Goal: Task Accomplishment & Management: Use online tool/utility

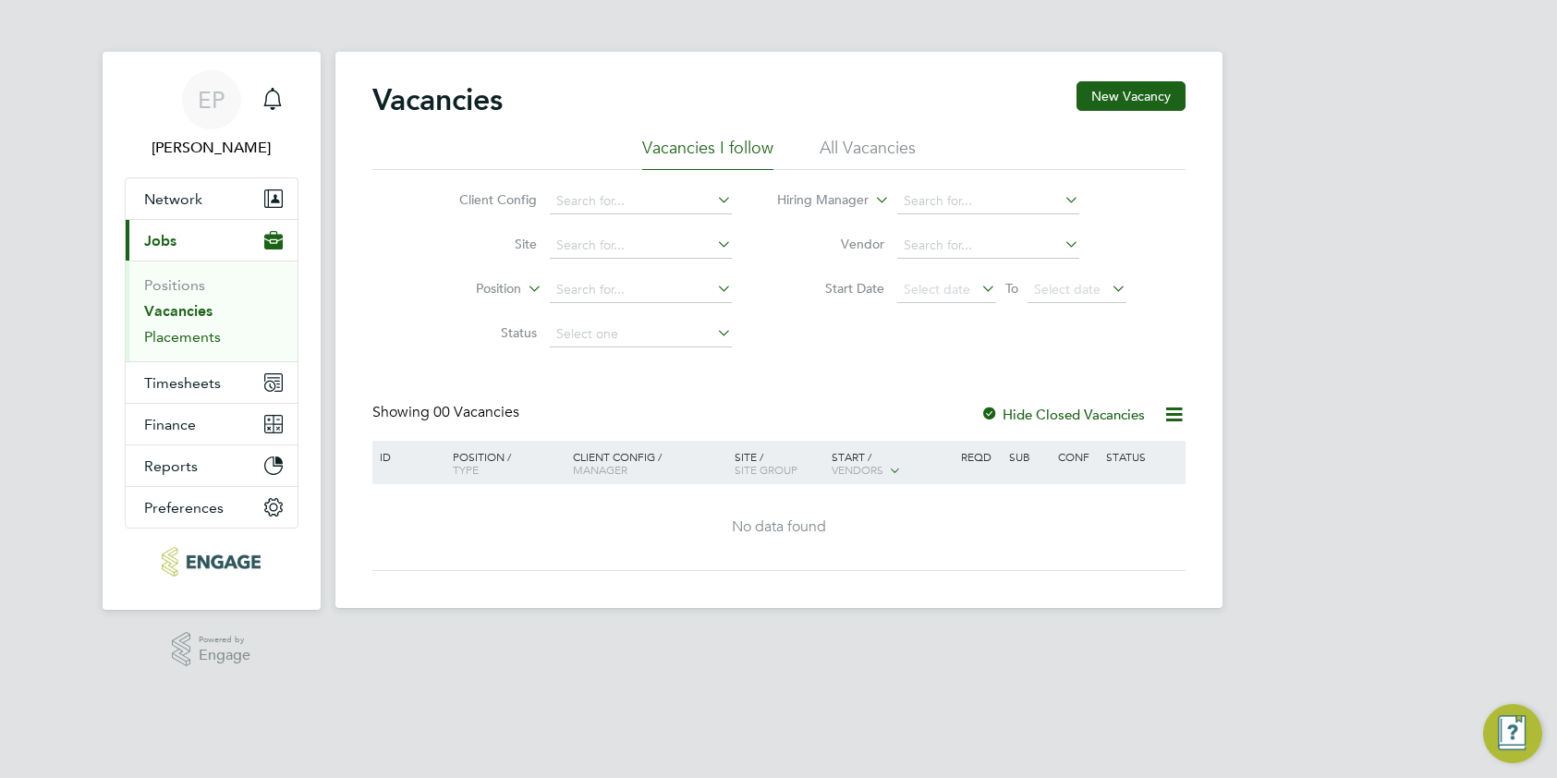
click at [185, 344] on link "Placements" at bounding box center [182, 337] width 77 height 18
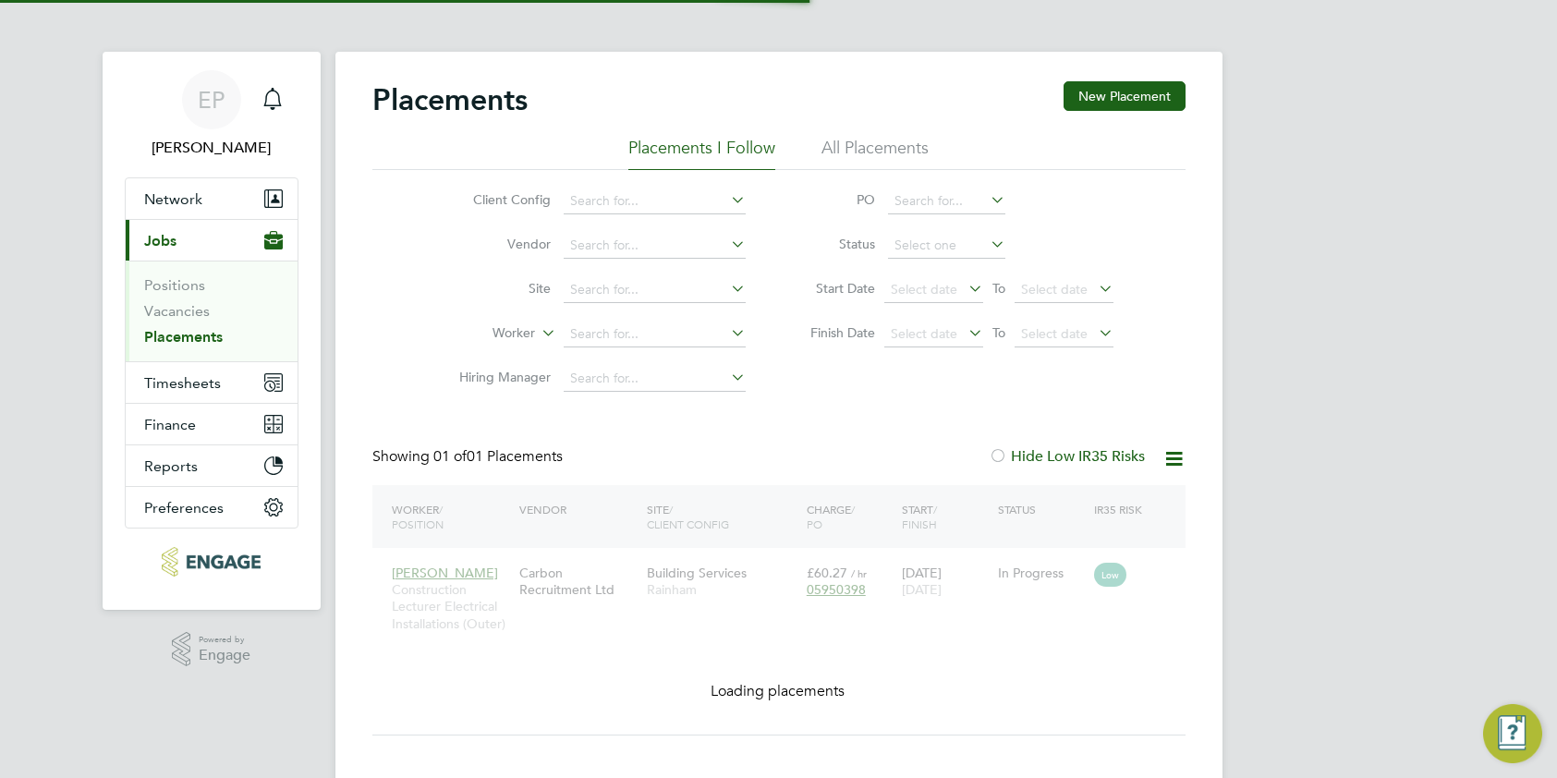
scroll to position [18, 87]
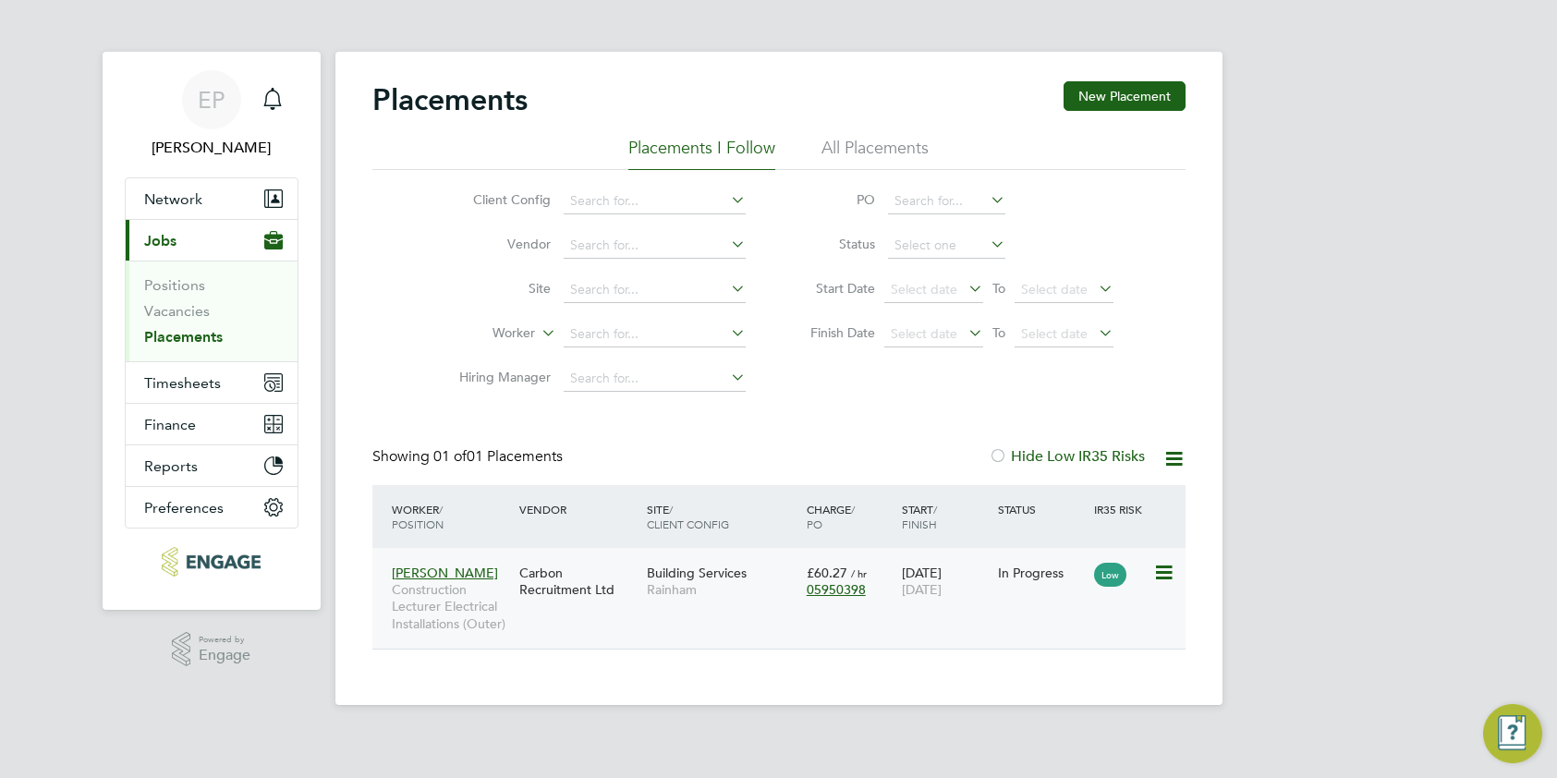
click at [1168, 572] on icon at bounding box center [1162, 573] width 18 height 22
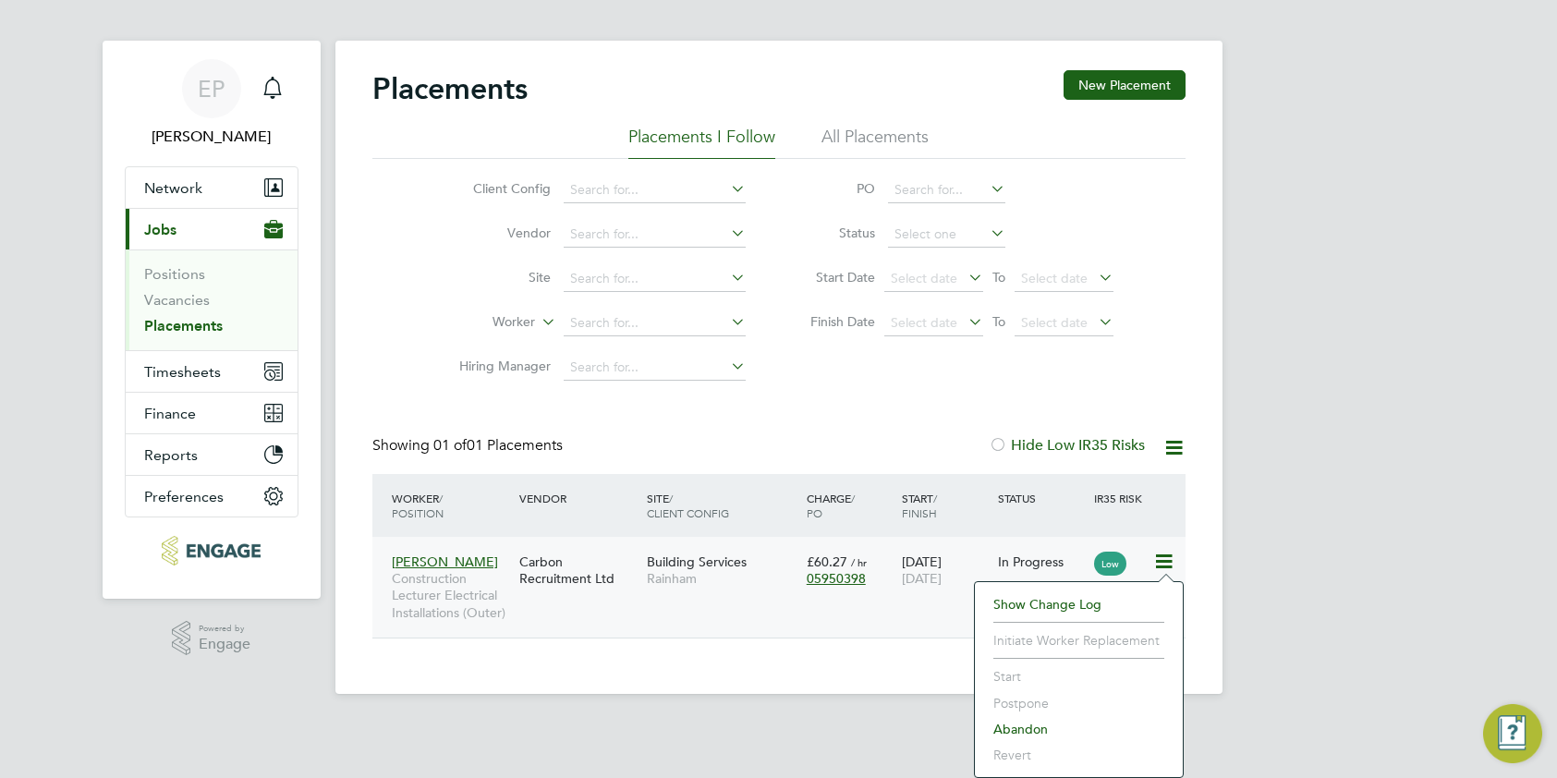
scroll to position [10, 0]
click at [460, 560] on span "[PERSON_NAME]" at bounding box center [445, 563] width 106 height 17
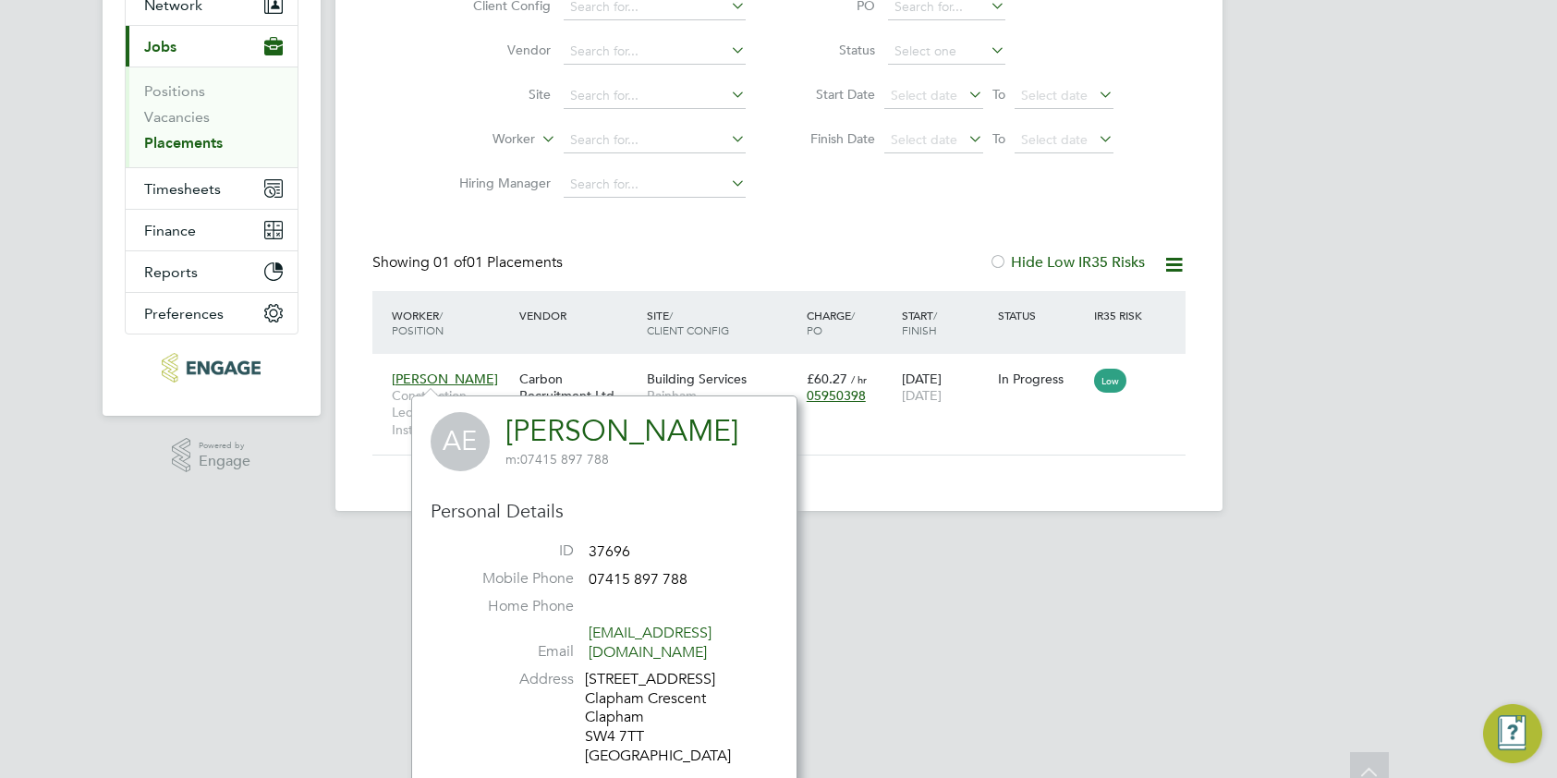
scroll to position [286, 0]
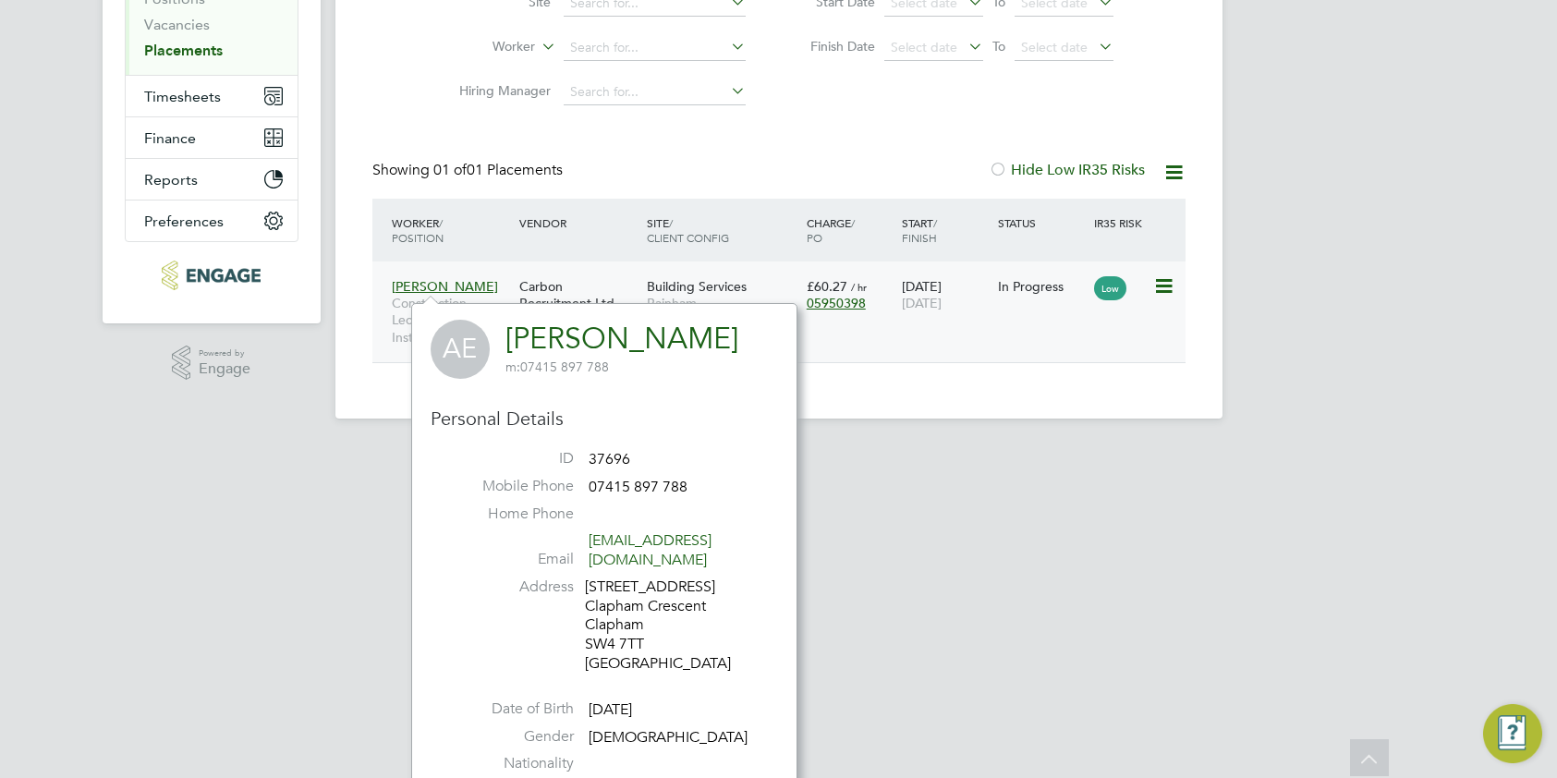
click at [867, 342] on div "Andre Edwards Construction Lecturer Electrical Installations (Outer) Carbon Rec…" at bounding box center [778, 312] width 813 height 101
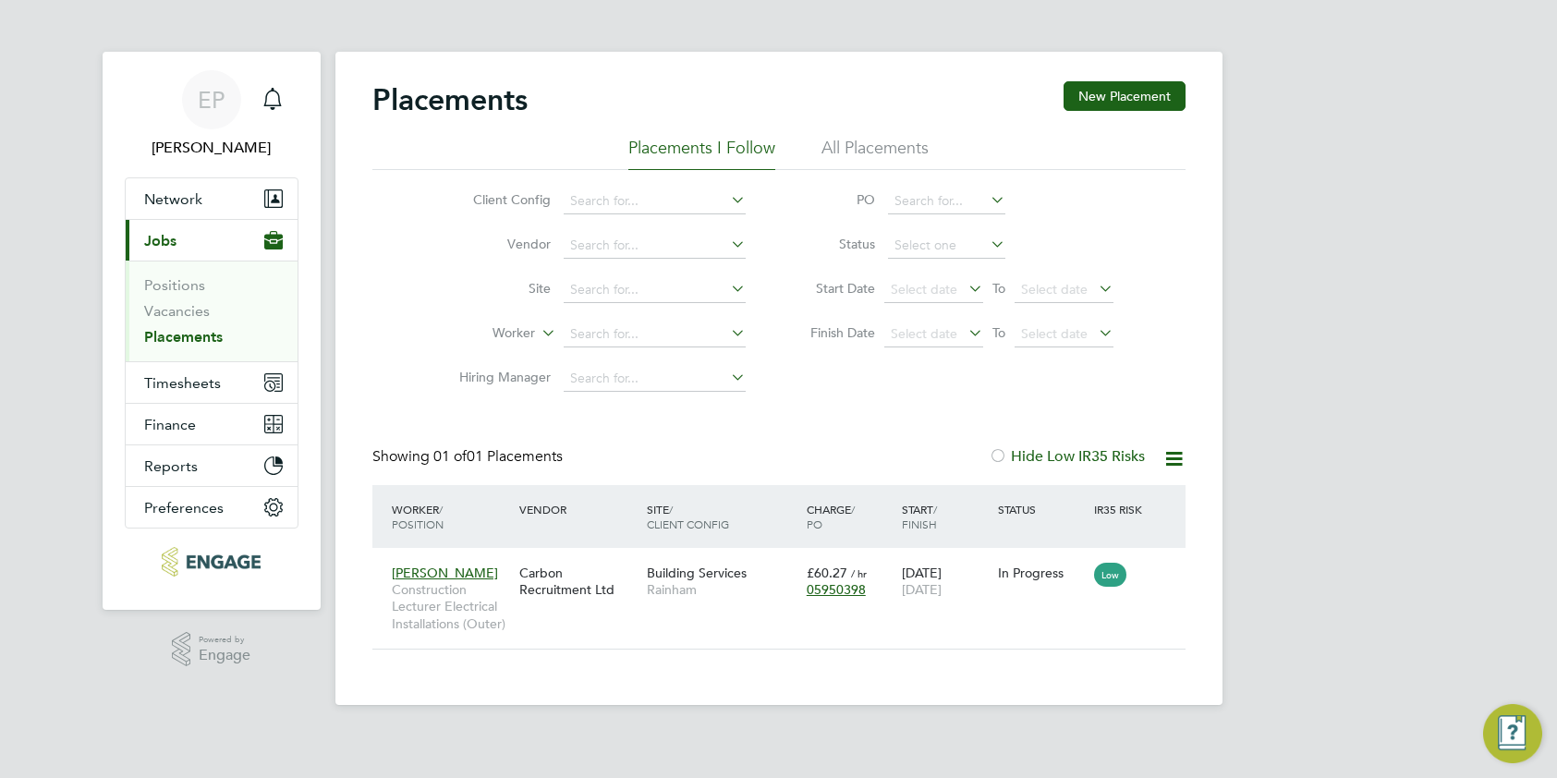
scroll to position [0, 0]
click at [456, 573] on span "Andre Edwards" at bounding box center [445, 573] width 106 height 17
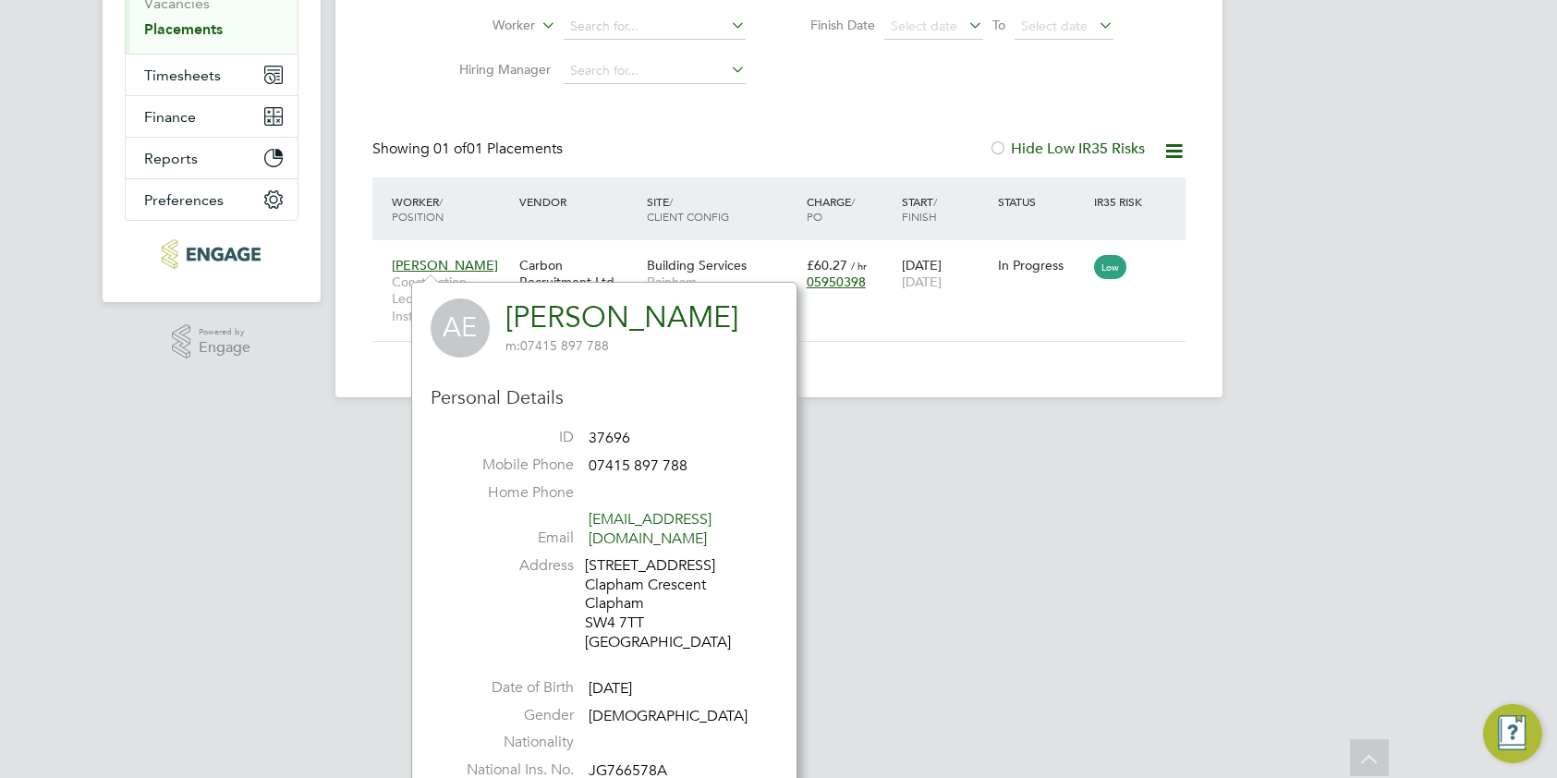
scroll to position [307, 0]
drag, startPoint x: 796, startPoint y: 571, endPoint x: 1086, endPoint y: 385, distance: 344.6
click at [981, 428] on html "EP Emma Procter Notifications Applications: Network Team Members Businesses Sit…" at bounding box center [778, 60] width 1557 height 735
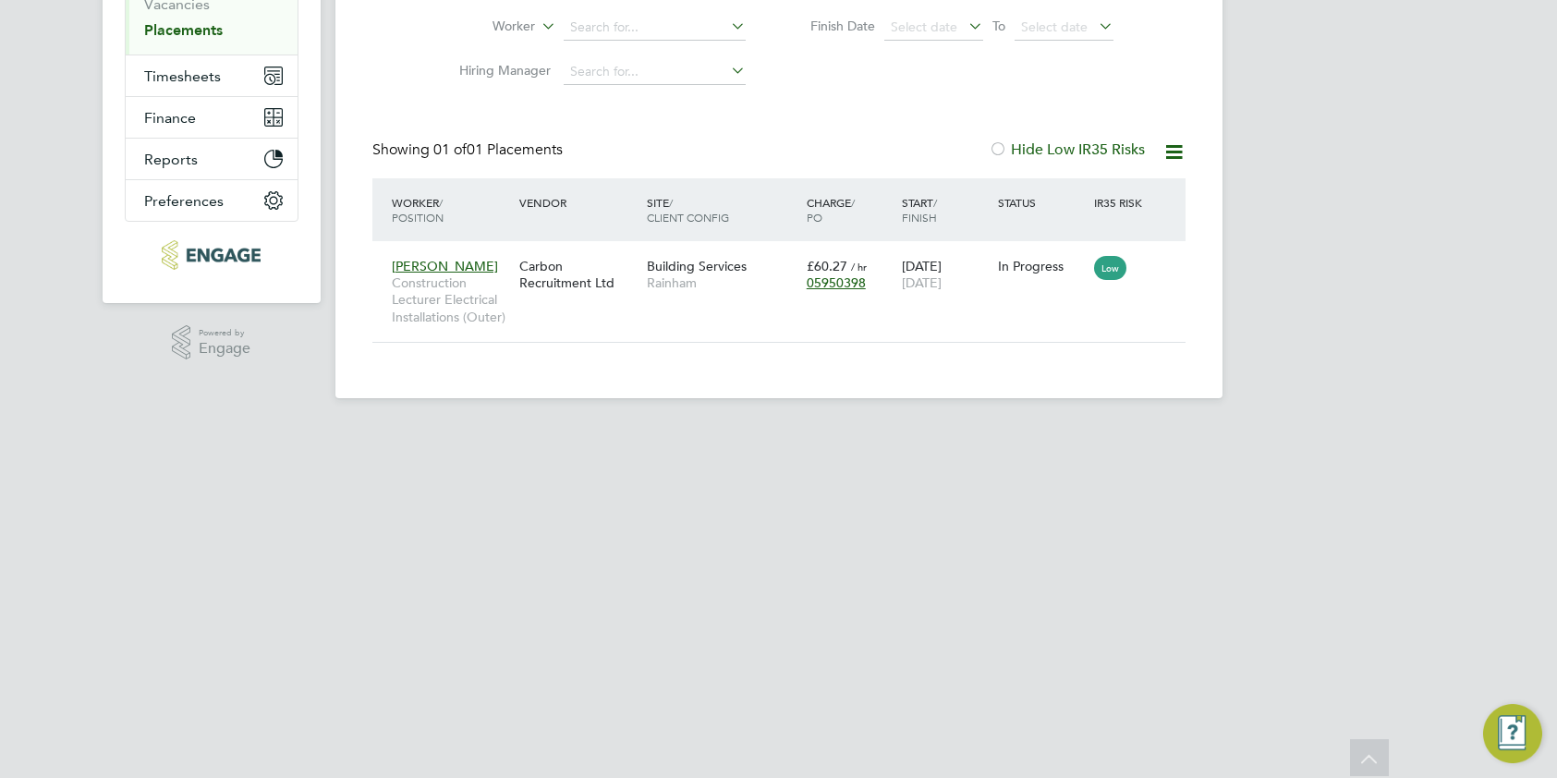
scroll to position [0, 0]
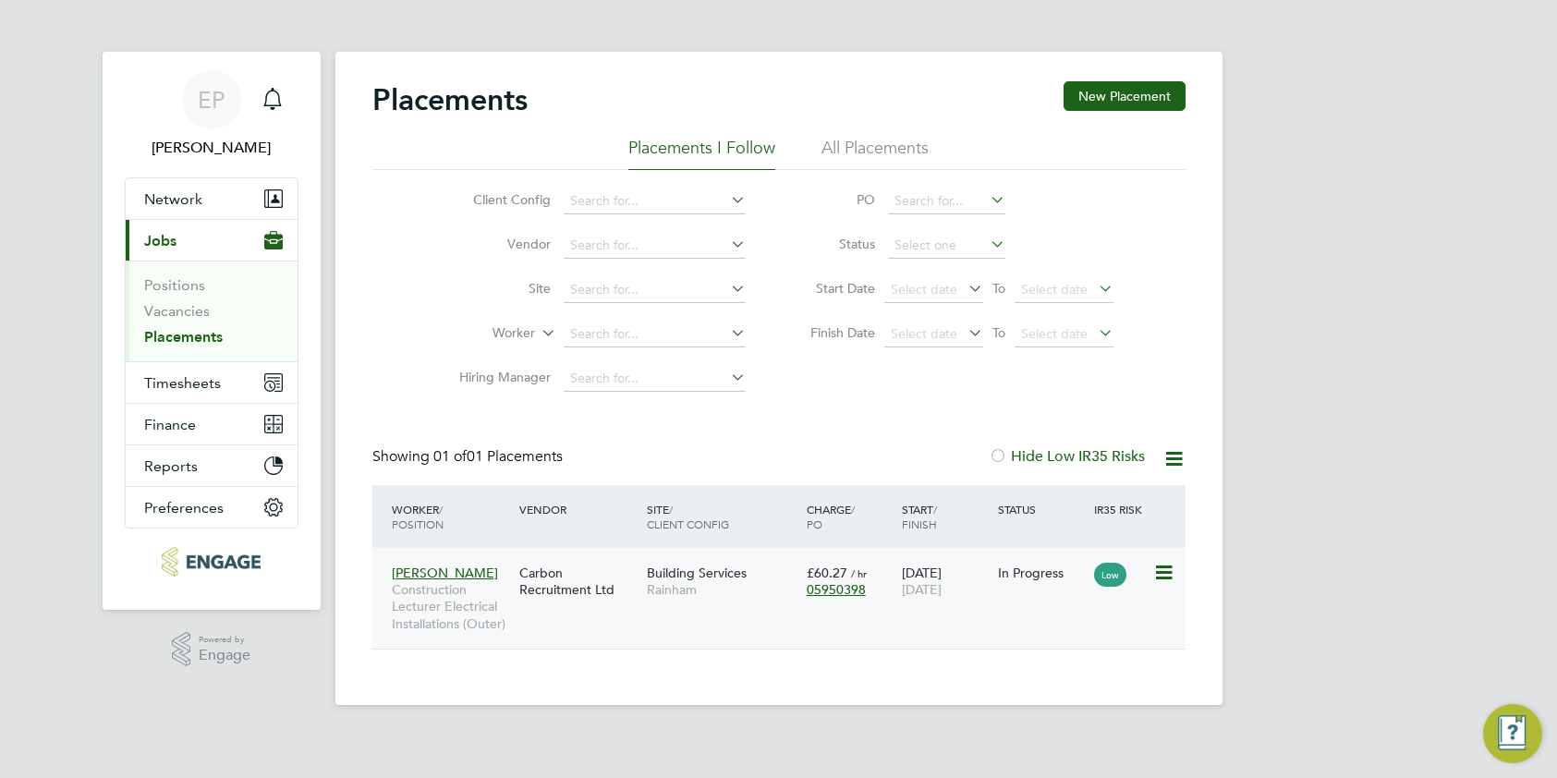
click at [1165, 573] on icon at bounding box center [1162, 573] width 18 height 22
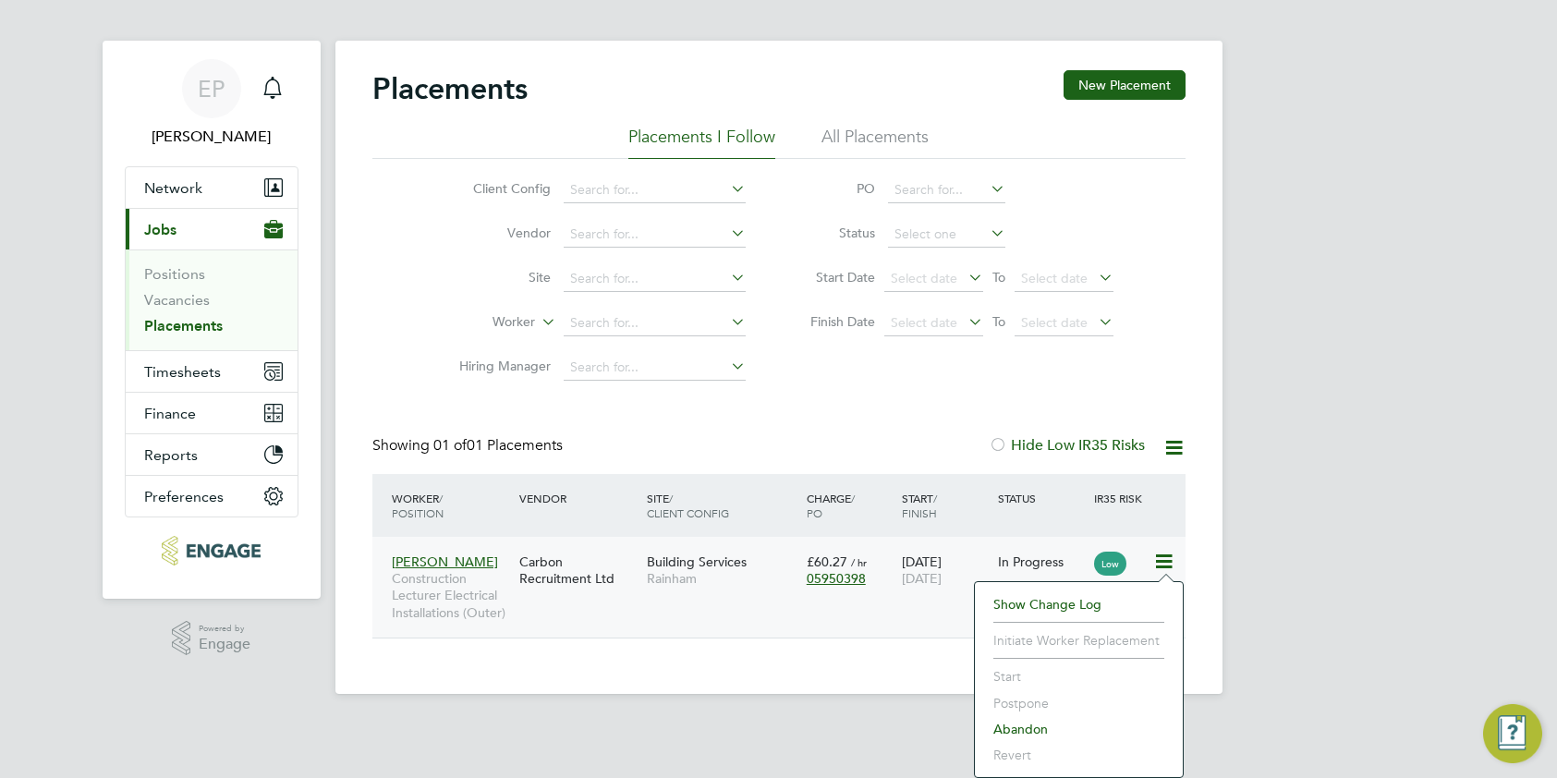
scroll to position [10, 0]
click at [1298, 603] on div "EP Emma Procter Notifications Applications: Network Team Members Businesses Sit…" at bounding box center [778, 357] width 1557 height 735
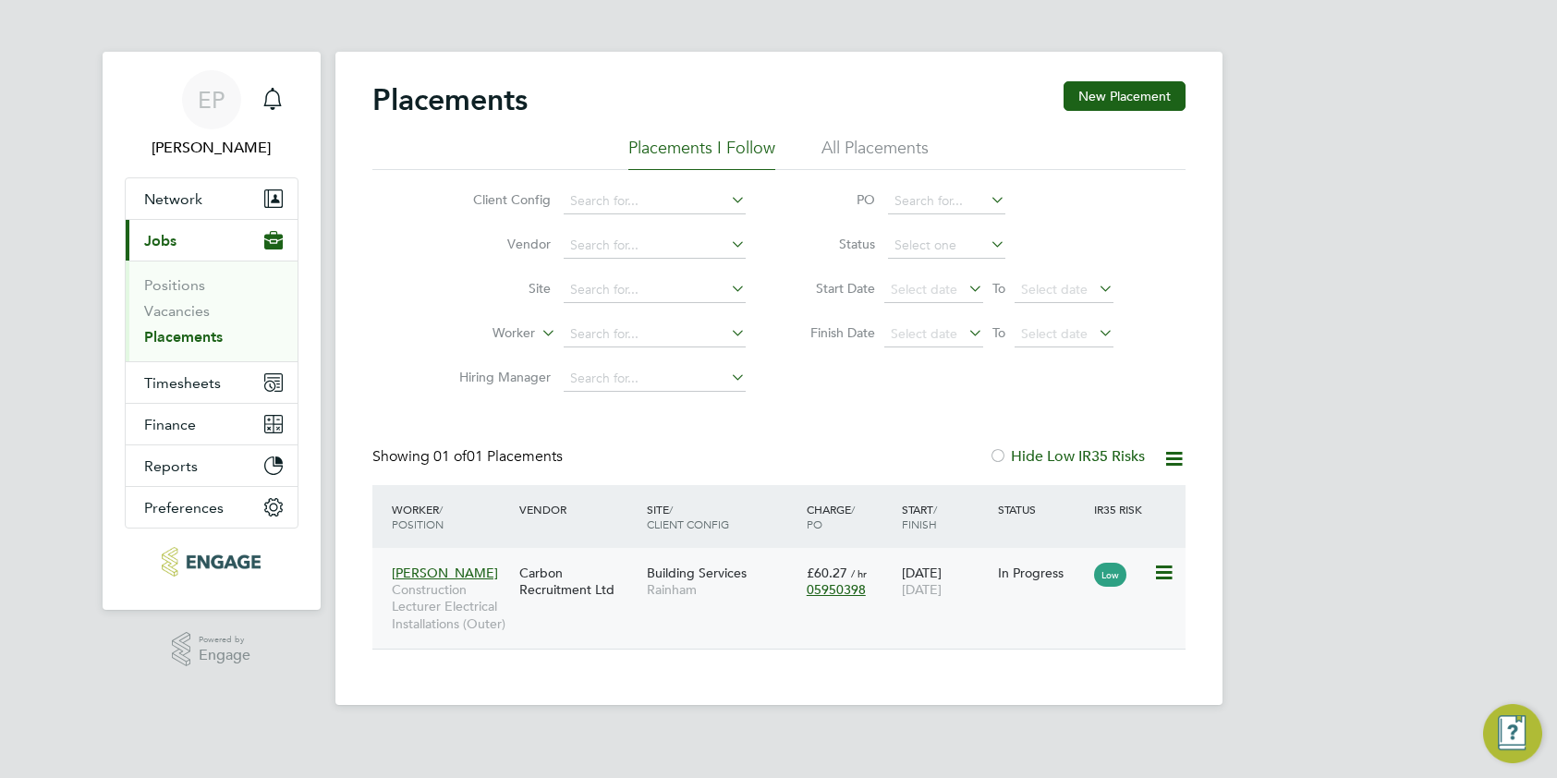
click at [592, 580] on div "Carbon Recruitment Ltd" at bounding box center [579, 581] width 128 height 52
click at [845, 146] on li "All Placements" at bounding box center [875, 153] width 107 height 33
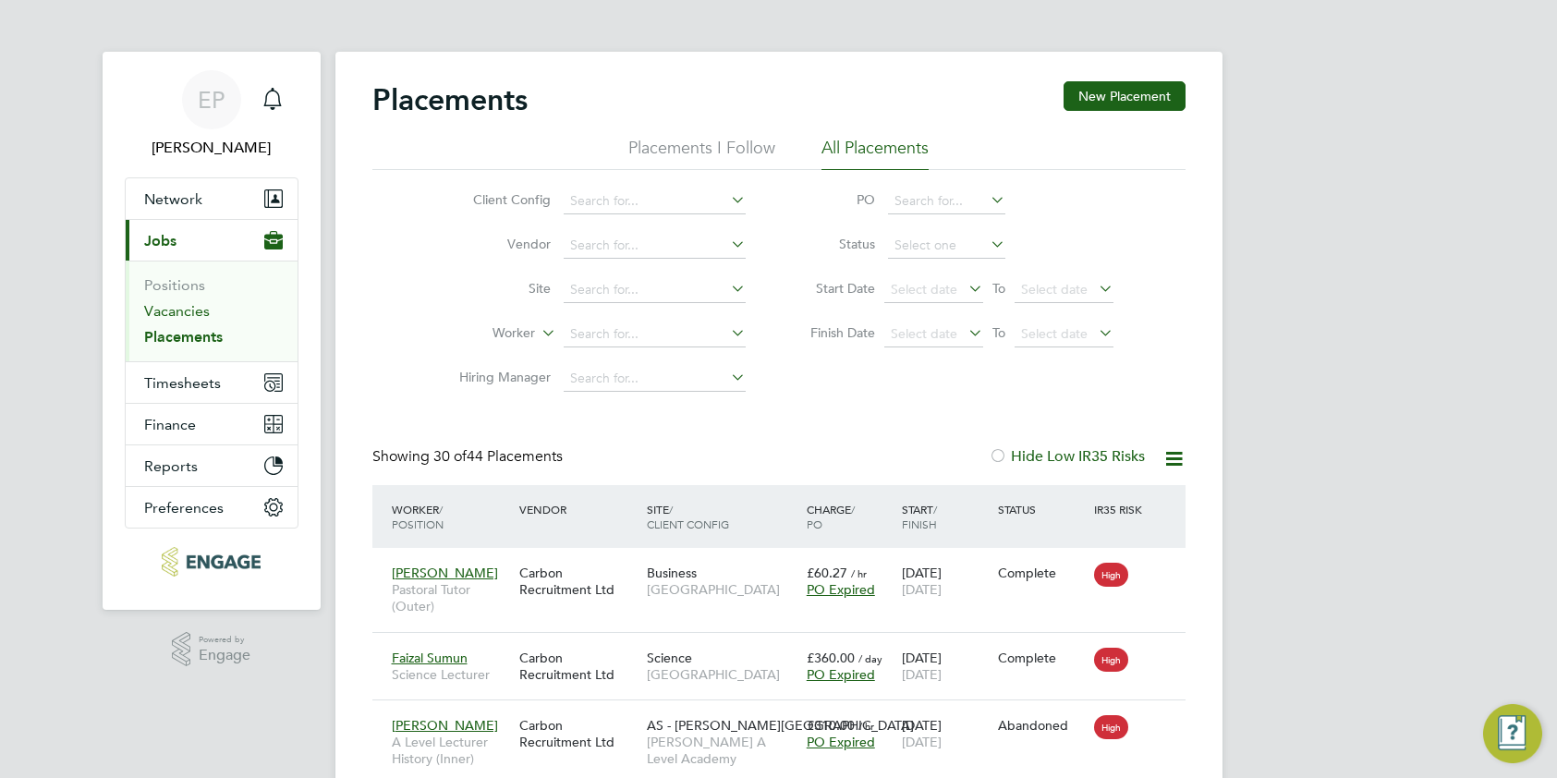
click at [187, 313] on link "Vacancies" at bounding box center [177, 311] width 66 height 18
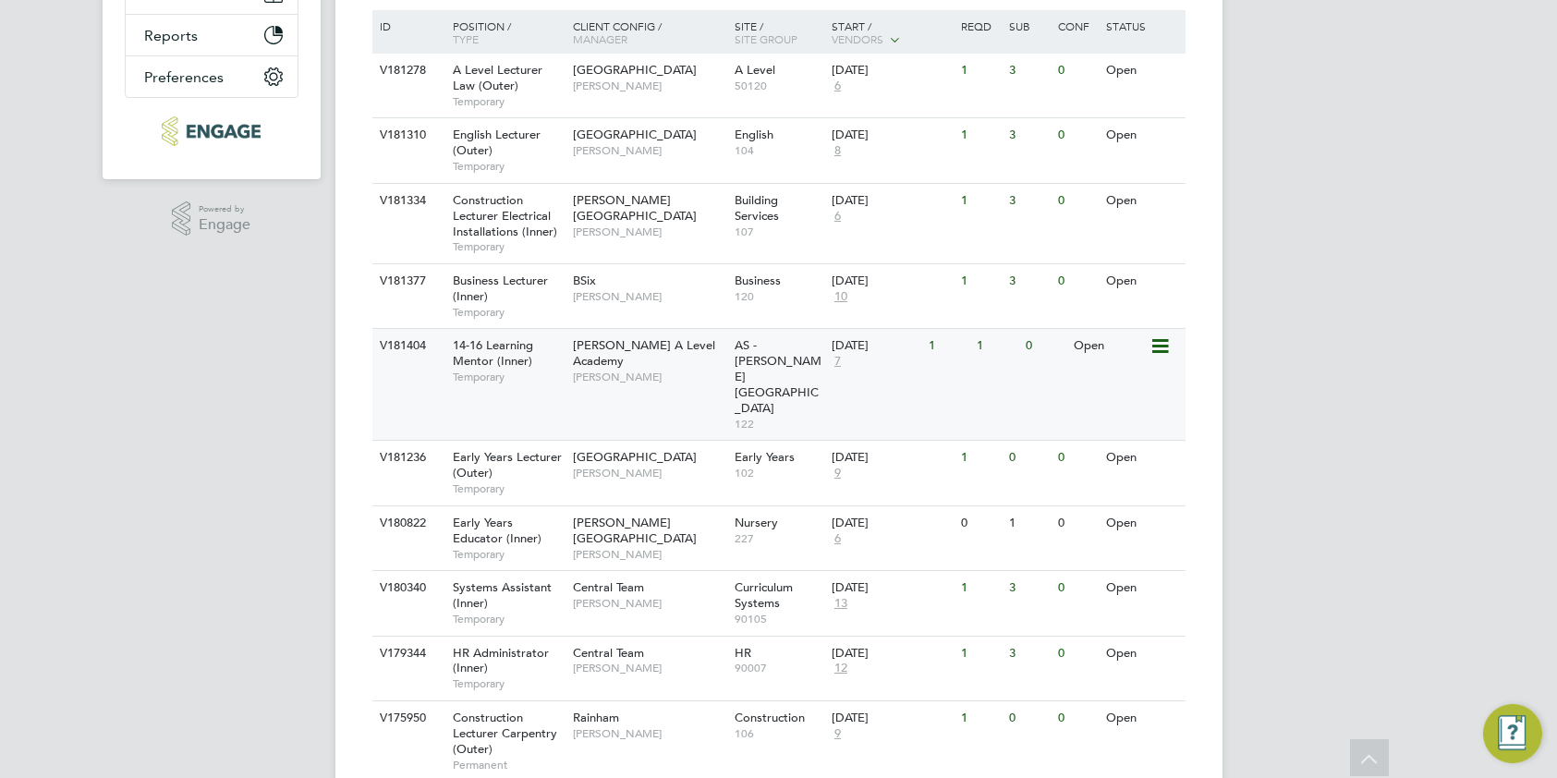
scroll to position [323, 0]
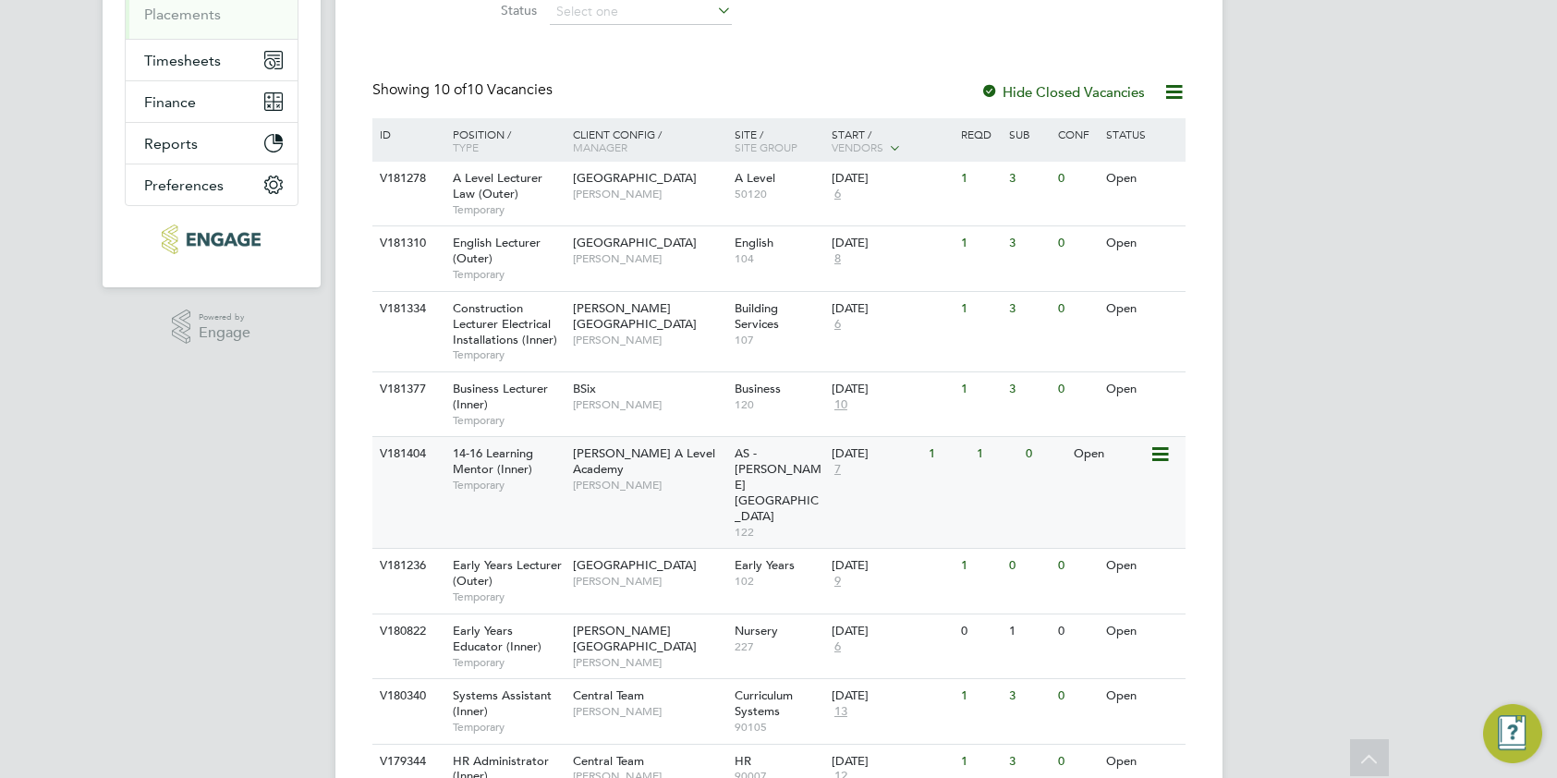
click at [884, 477] on div "V181404 14-16 Learning Mentor (Inner) Temporary Attlee A Level Academy Rabia Kh…" at bounding box center [778, 492] width 813 height 112
click at [682, 614] on div "V180822 Early Years Educator (Inner) Temporary Hackney Campus Carol Commin Nurs…" at bounding box center [778, 646] width 813 height 65
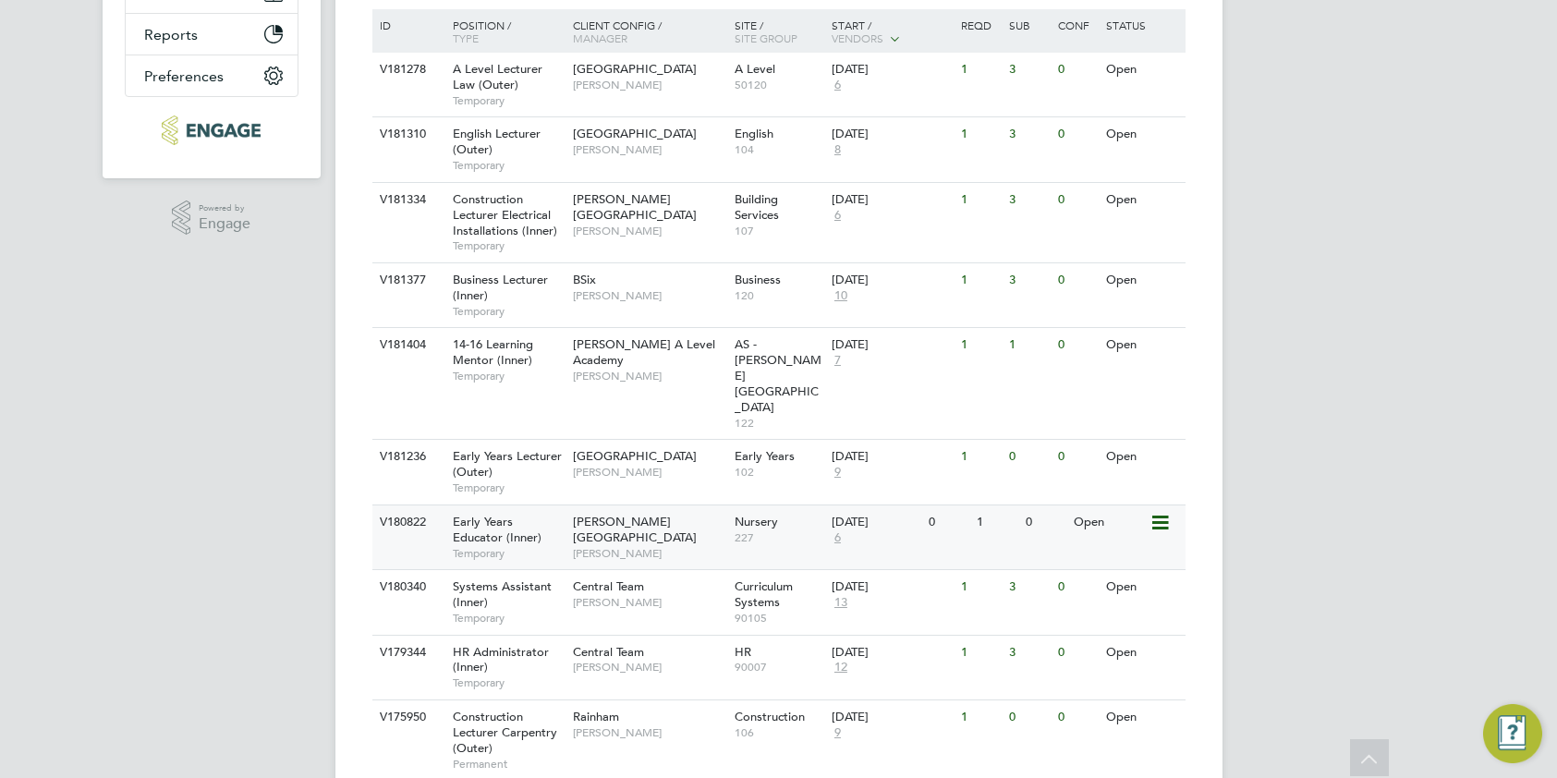
scroll to position [431, 0]
click at [648, 368] on div "V181404 14-16 Learning Mentor (Inner) Temporary Attlee A Level Academy Rabia Kh…" at bounding box center [778, 384] width 813 height 112
click at [689, 701] on div "V175950 Construction Lecturer Carpentry (Outer) Permanent Rainham Stephen Brays…" at bounding box center [778, 741] width 813 height 80
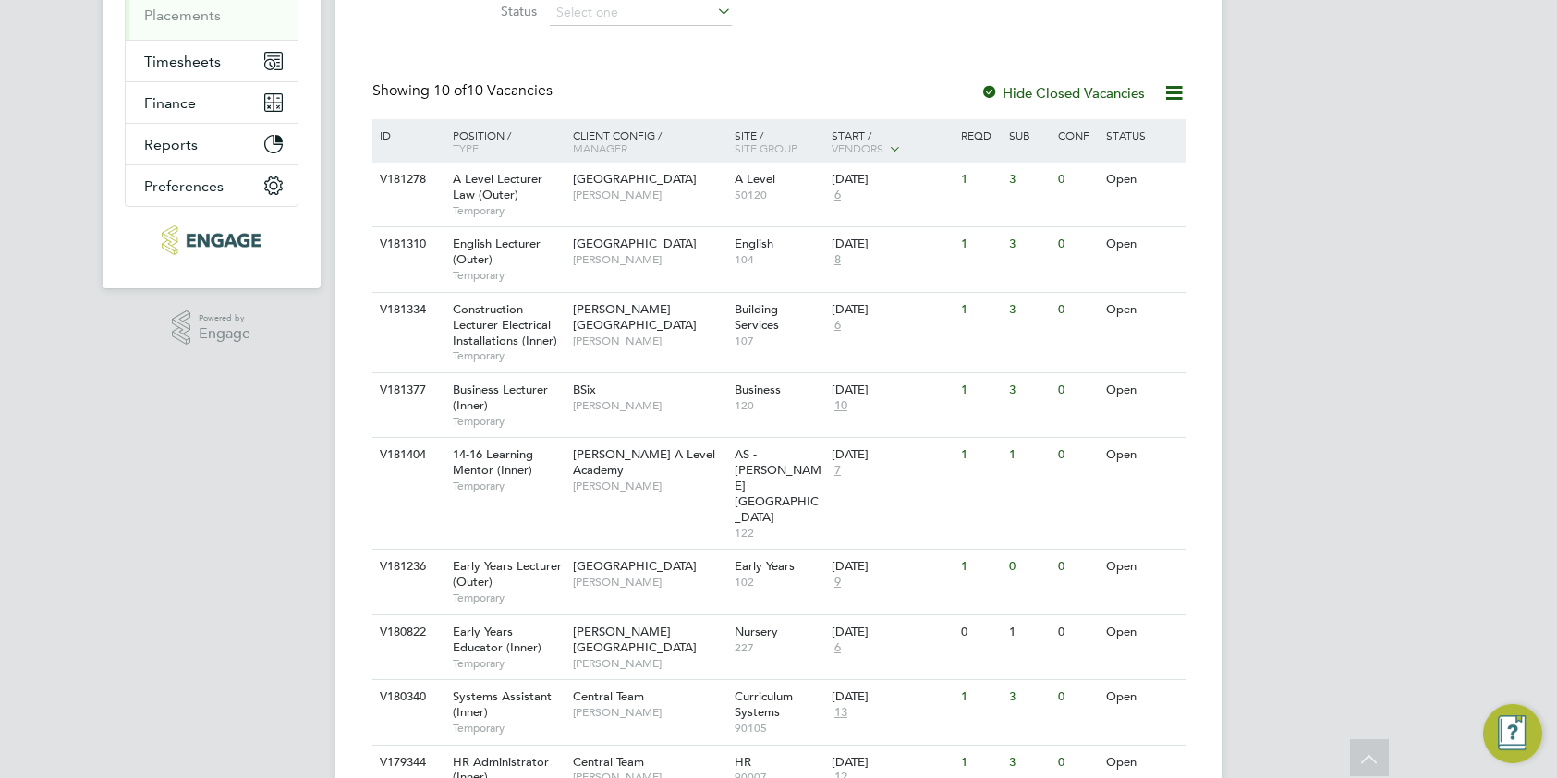
scroll to position [239, 0]
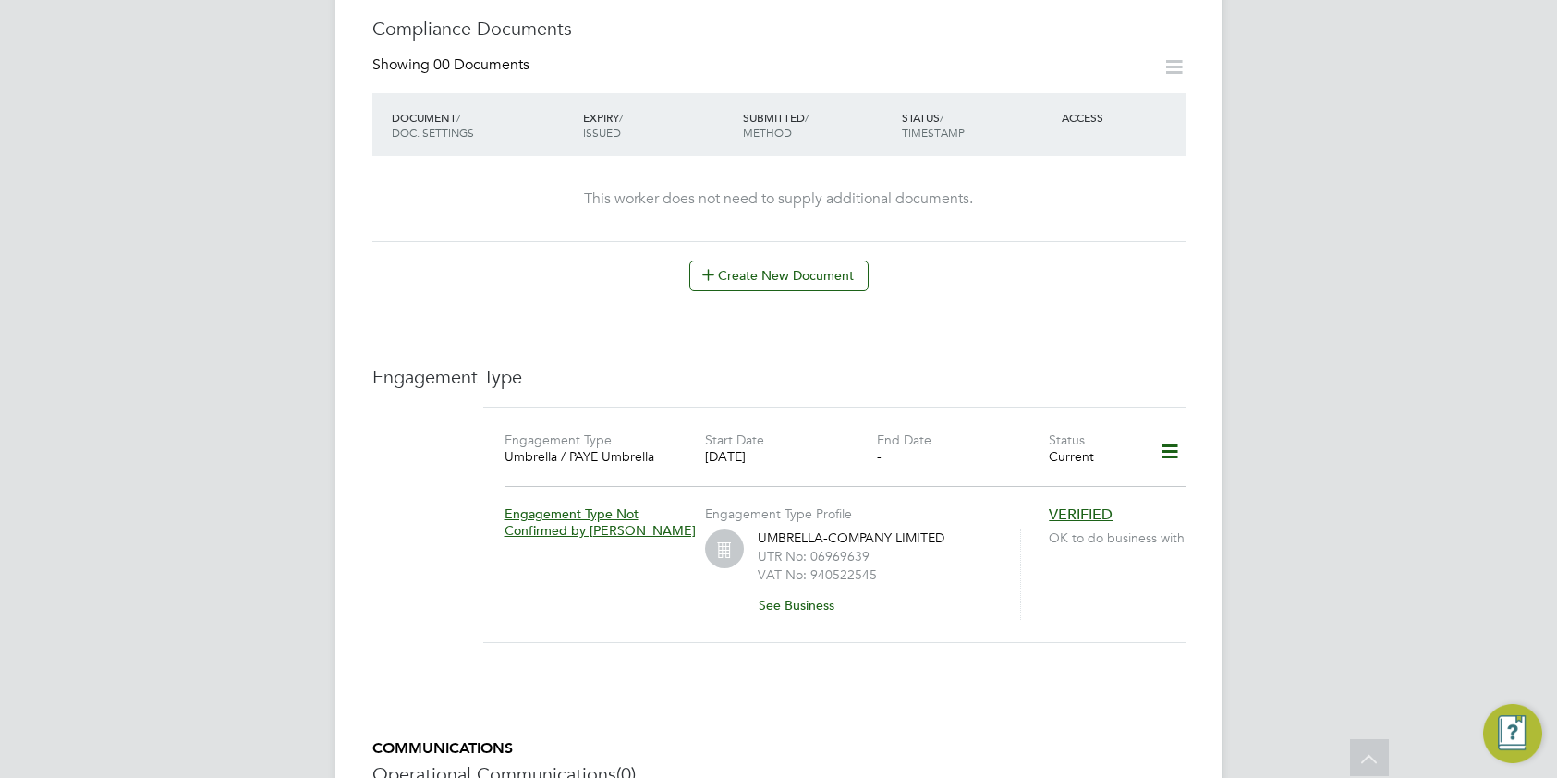
scroll to position [1132, 0]
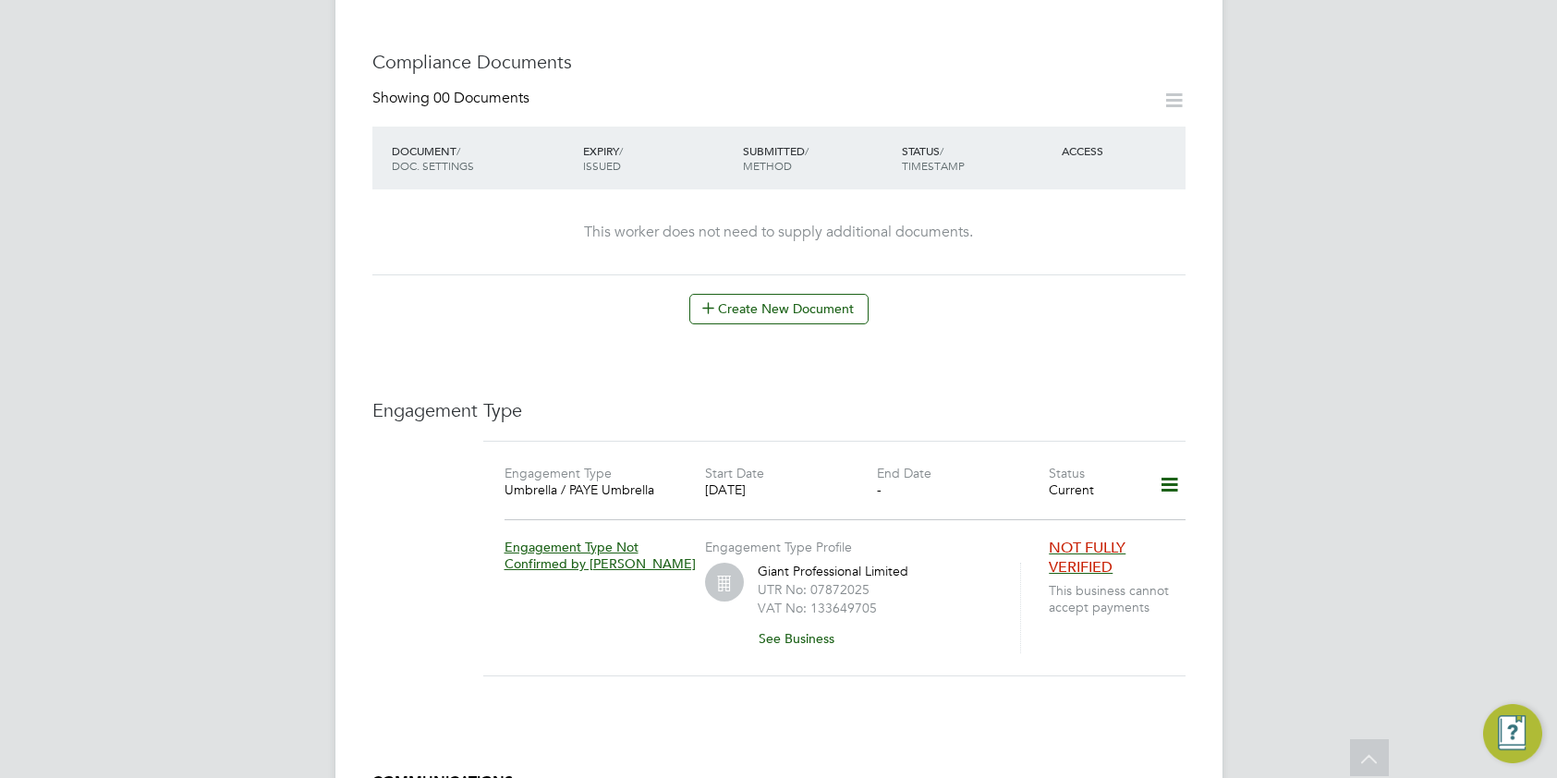
scroll to position [957, 0]
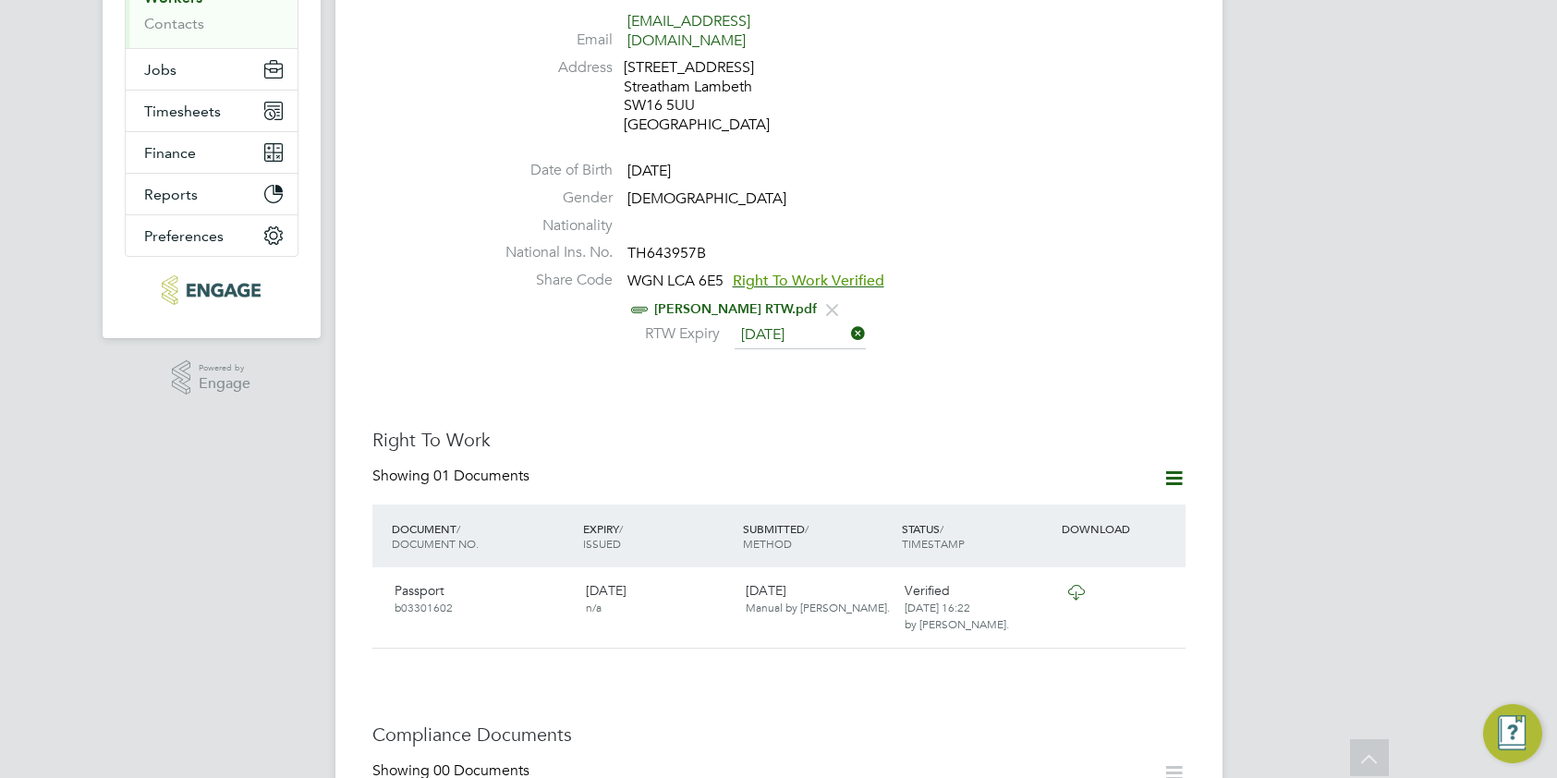
scroll to position [392, 0]
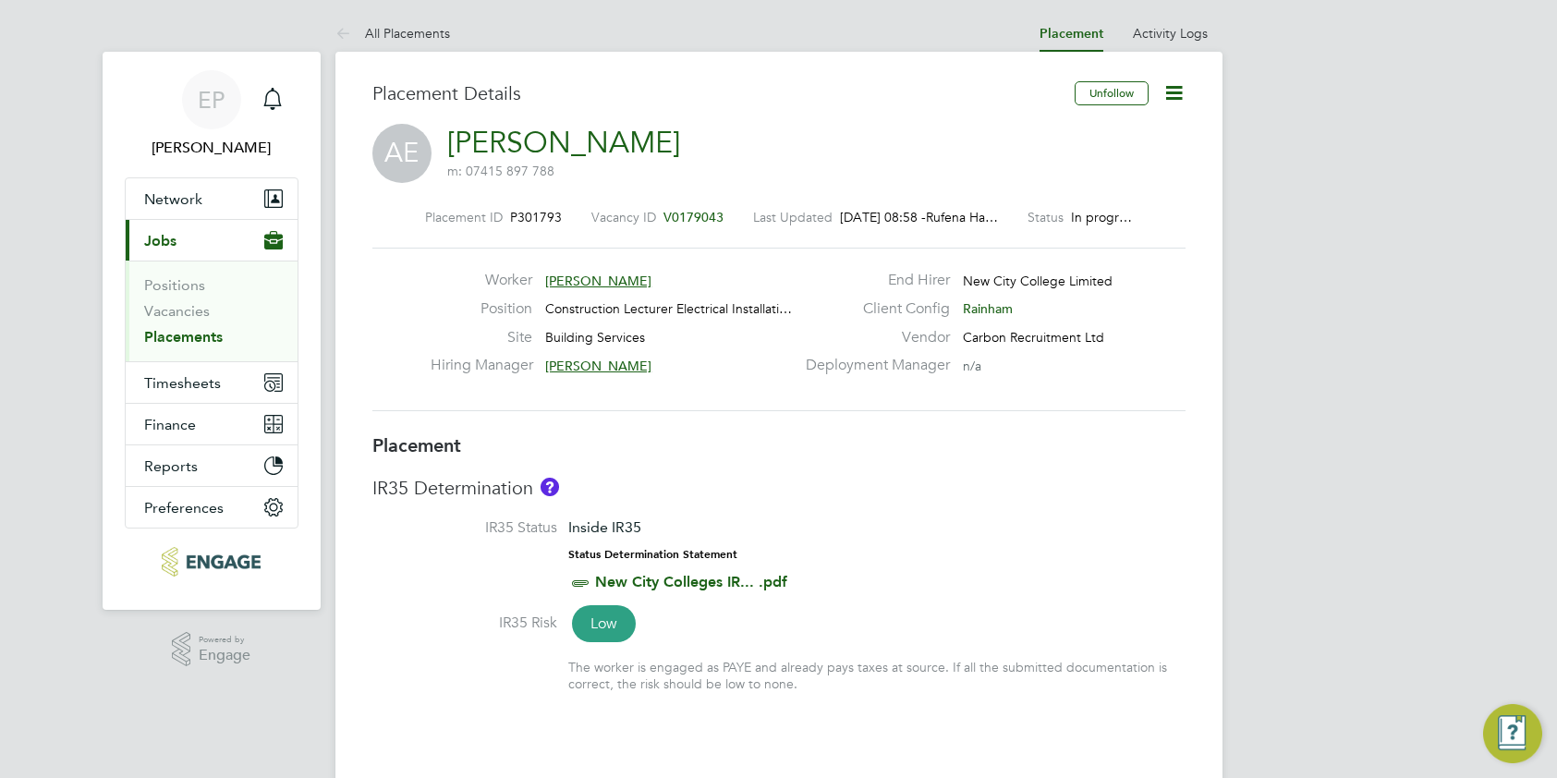
click at [554, 135] on link "Andre Edwards" at bounding box center [563, 143] width 233 height 36
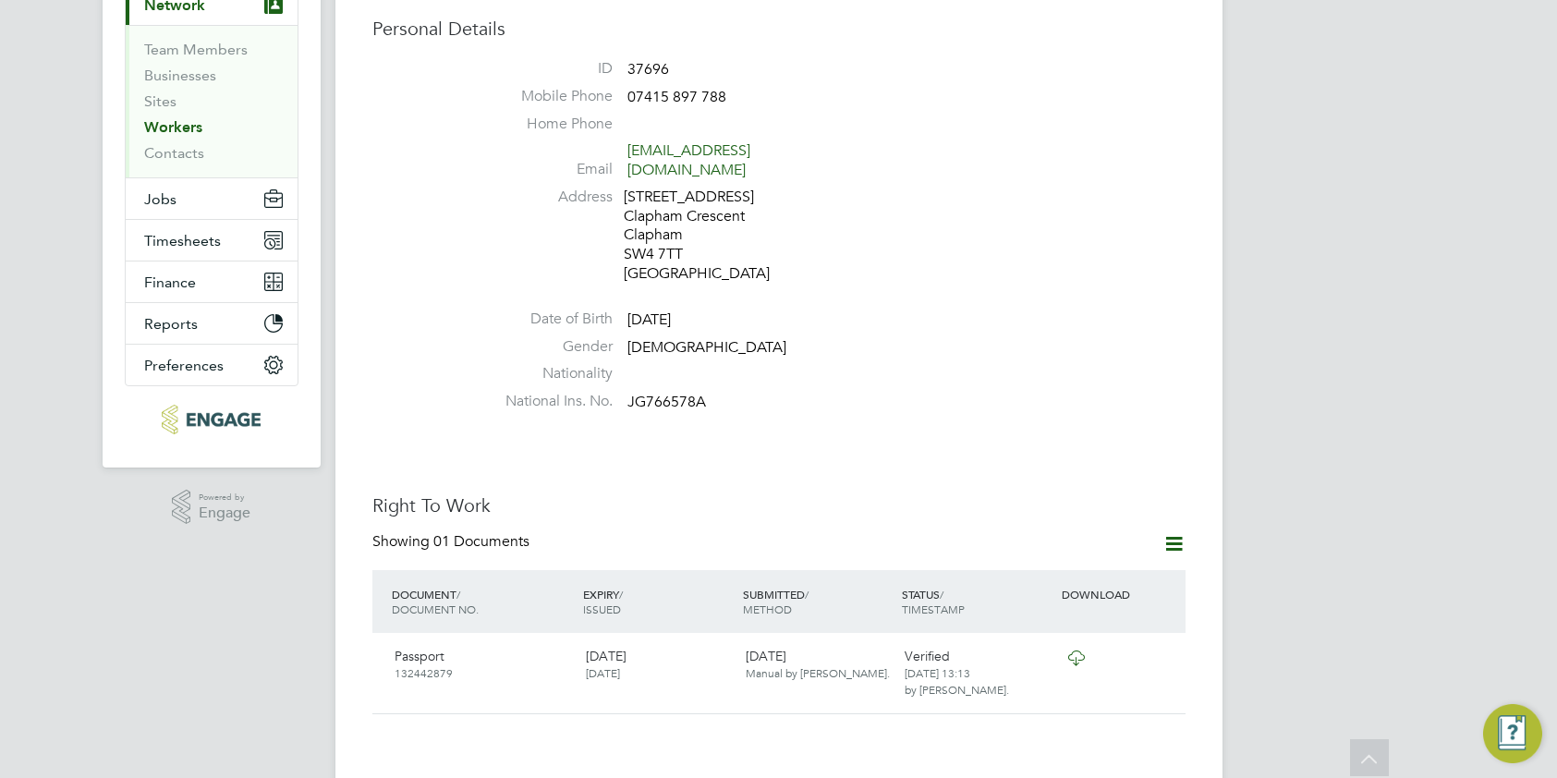
scroll to position [269, 0]
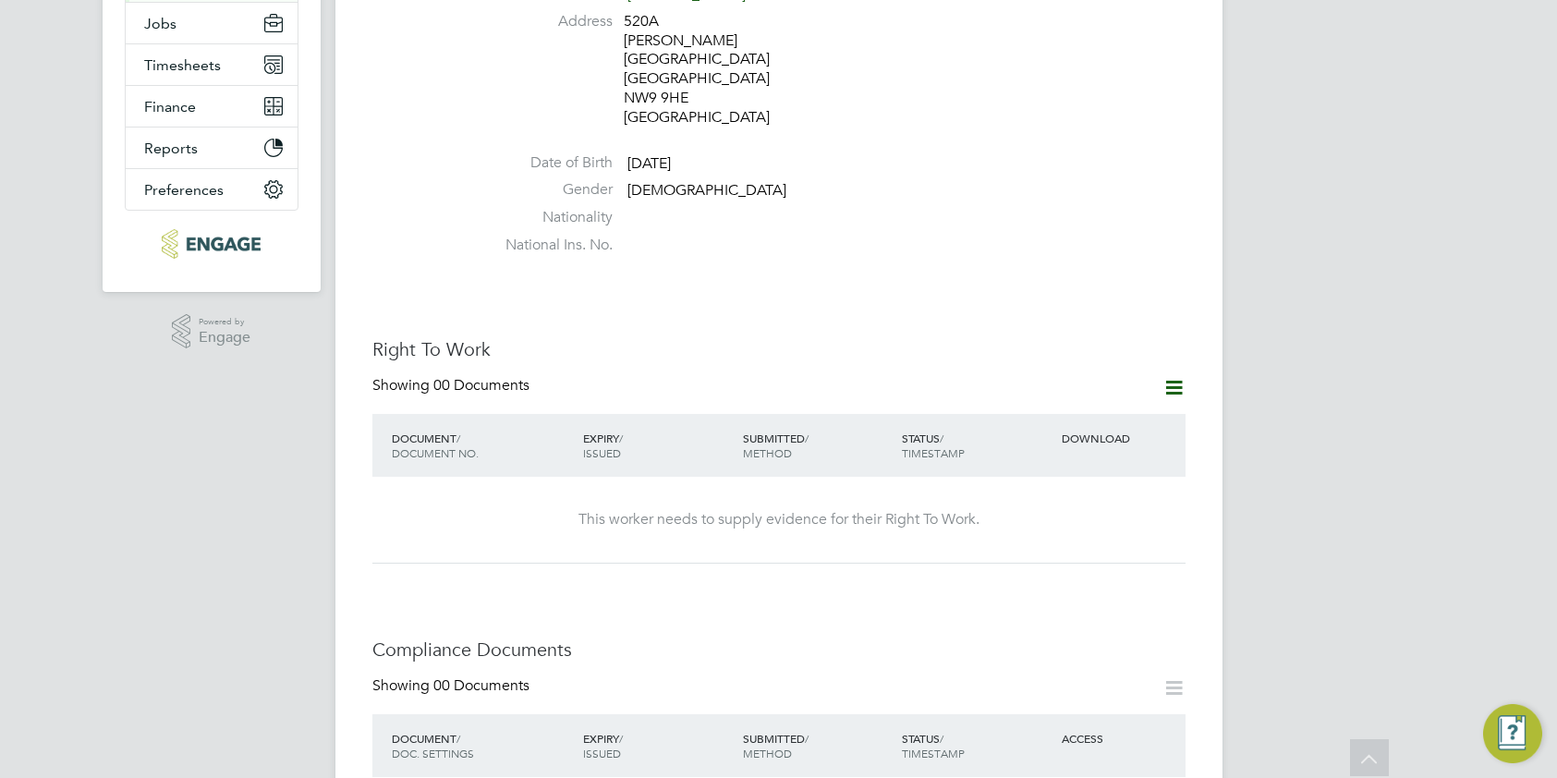
scroll to position [444, 0]
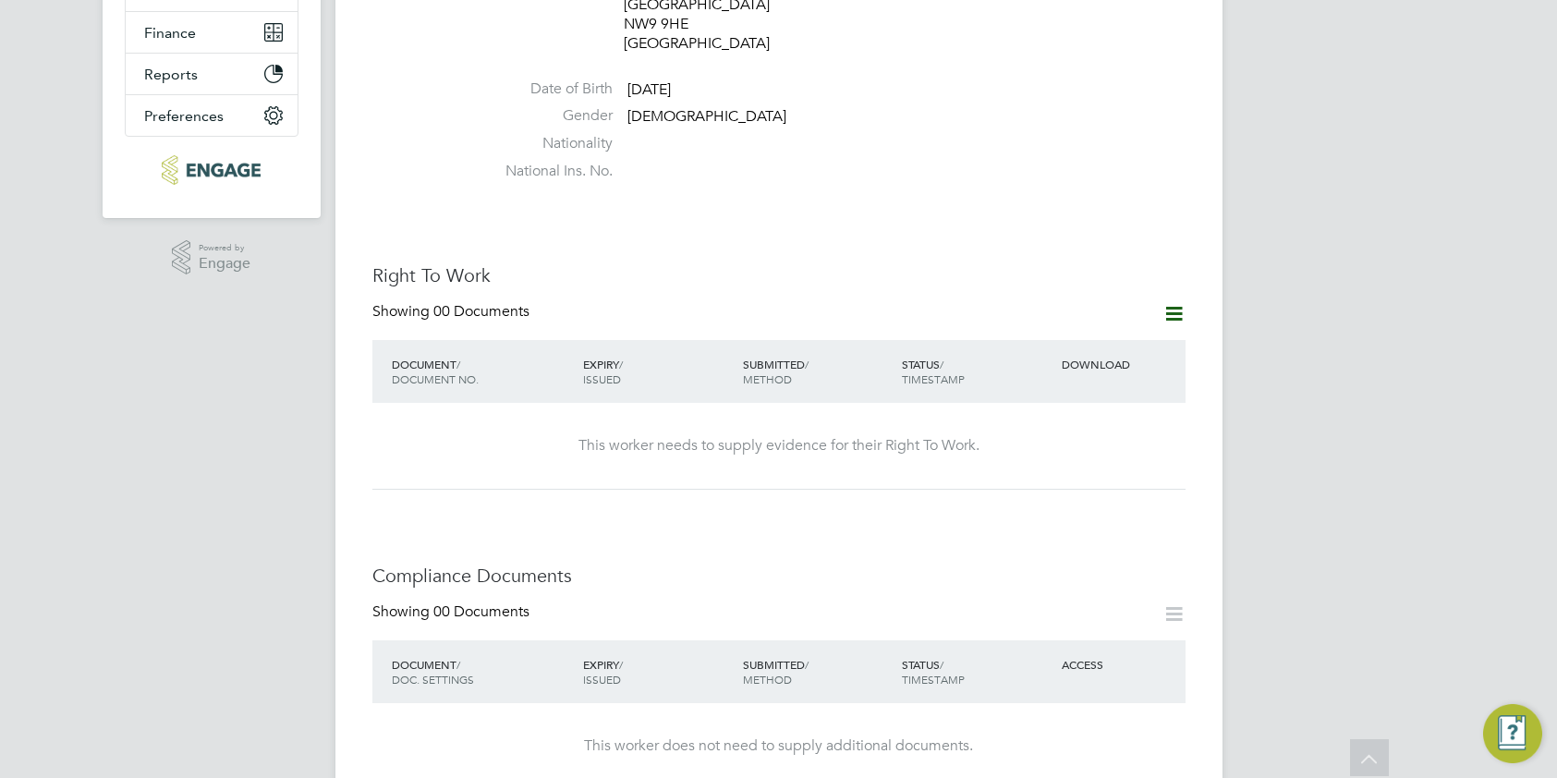
click at [1493, 735] on img "Engage Resource Center" at bounding box center [1512, 733] width 59 height 59
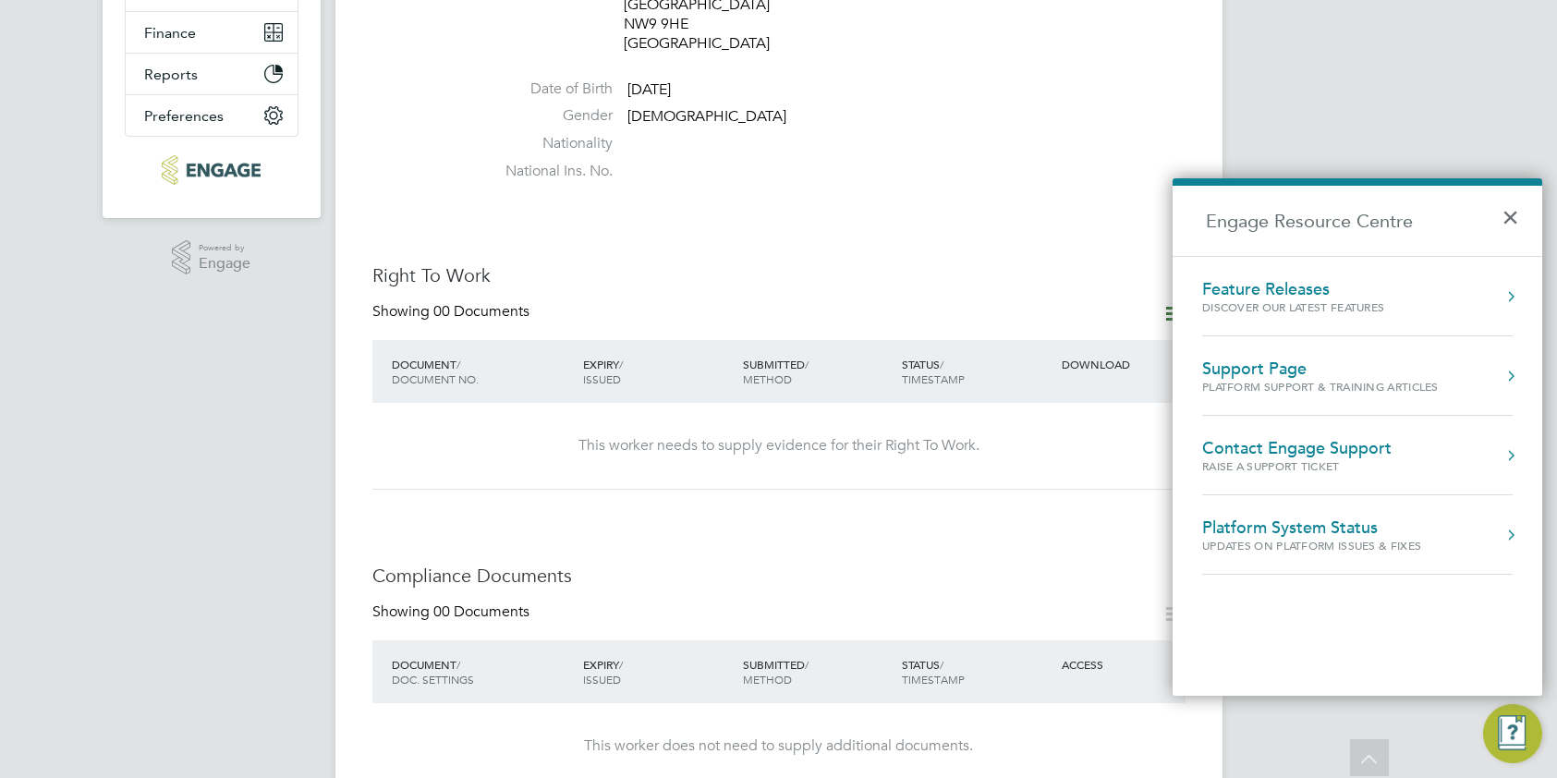
scroll to position [445, 0]
click at [1078, 601] on div "Showing 00 Documents" at bounding box center [778, 620] width 813 height 38
drag, startPoint x: 1510, startPoint y: 222, endPoint x: 1459, endPoint y: 231, distance: 51.7
click at [1510, 221] on button "×" at bounding box center [1515, 211] width 27 height 41
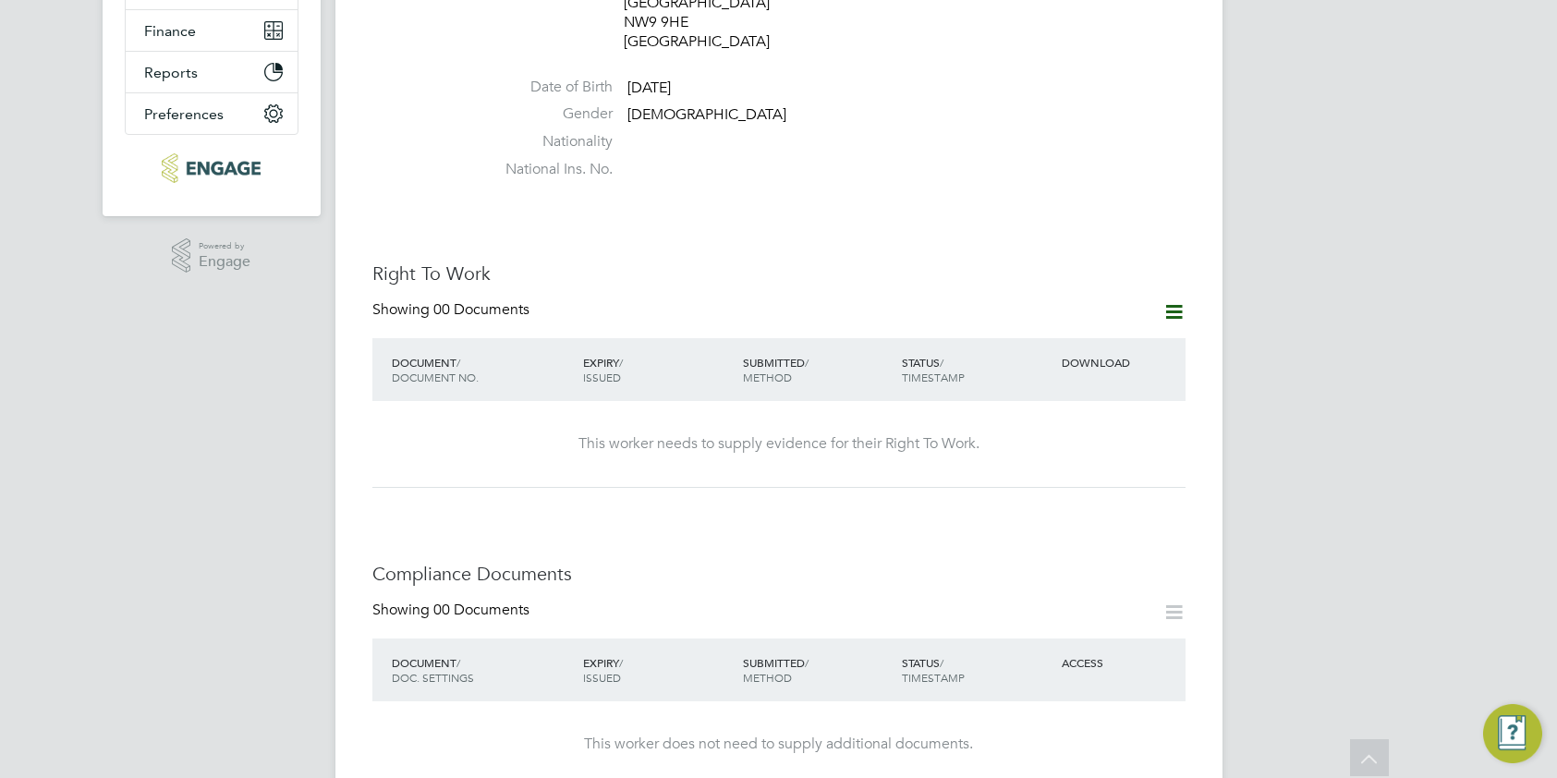
click at [1170, 300] on icon at bounding box center [1174, 311] width 23 height 23
click at [1150, 307] on li "Add Right To Work Document" at bounding box center [1070, 309] width 223 height 26
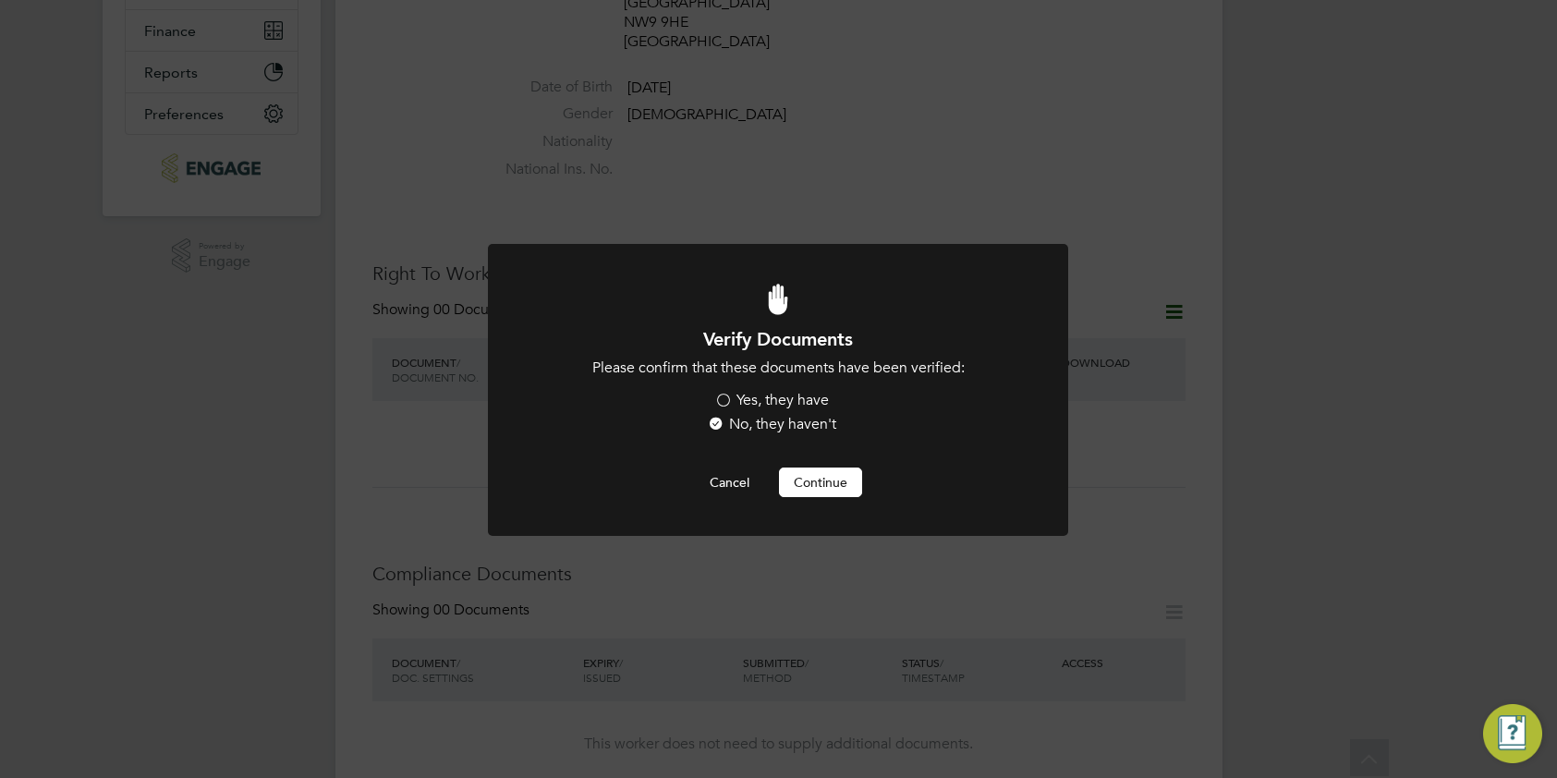
scroll to position [0, 0]
click at [723, 488] on button "Cancel" at bounding box center [729, 483] width 69 height 30
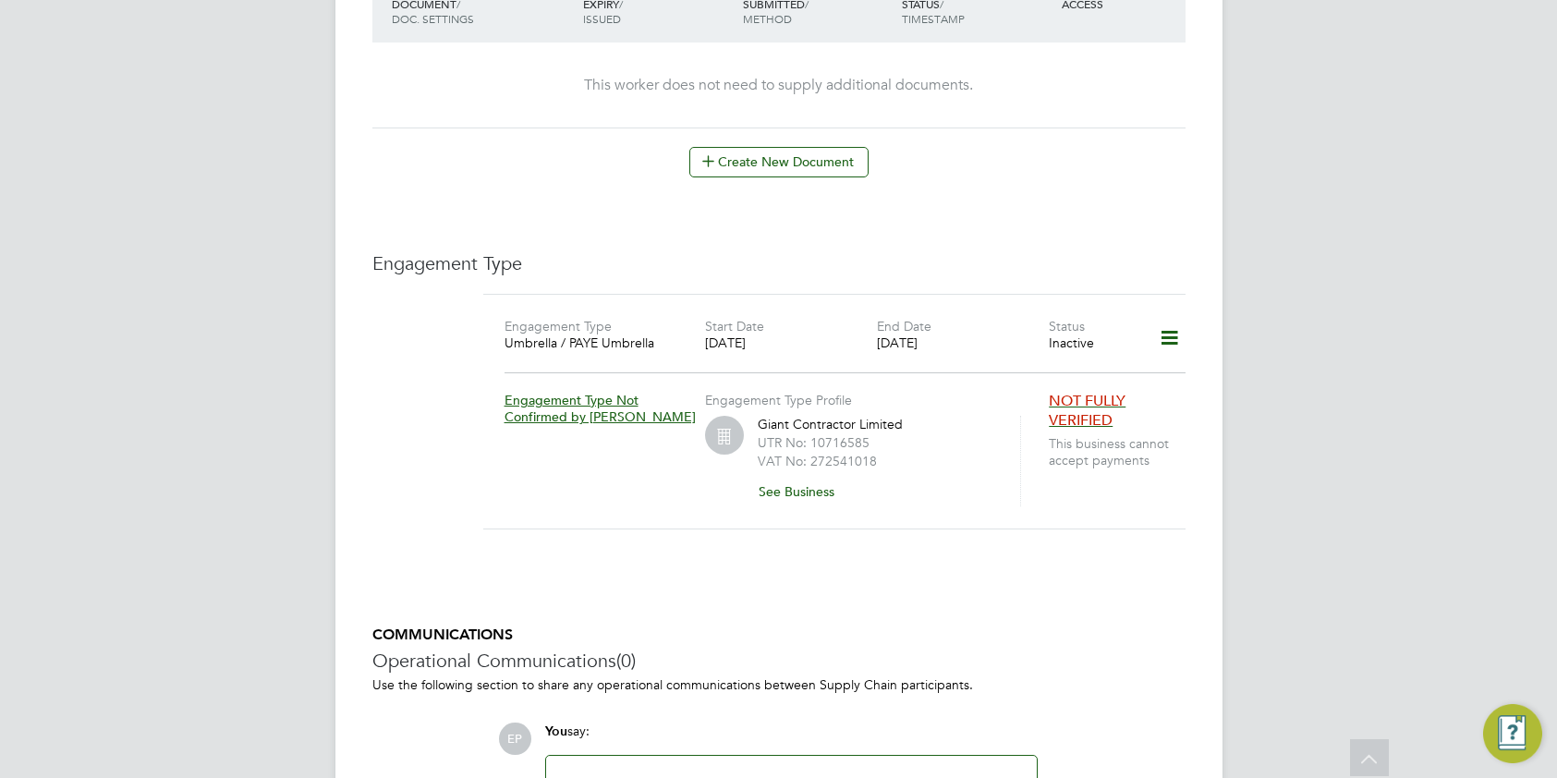
scroll to position [1016, 0]
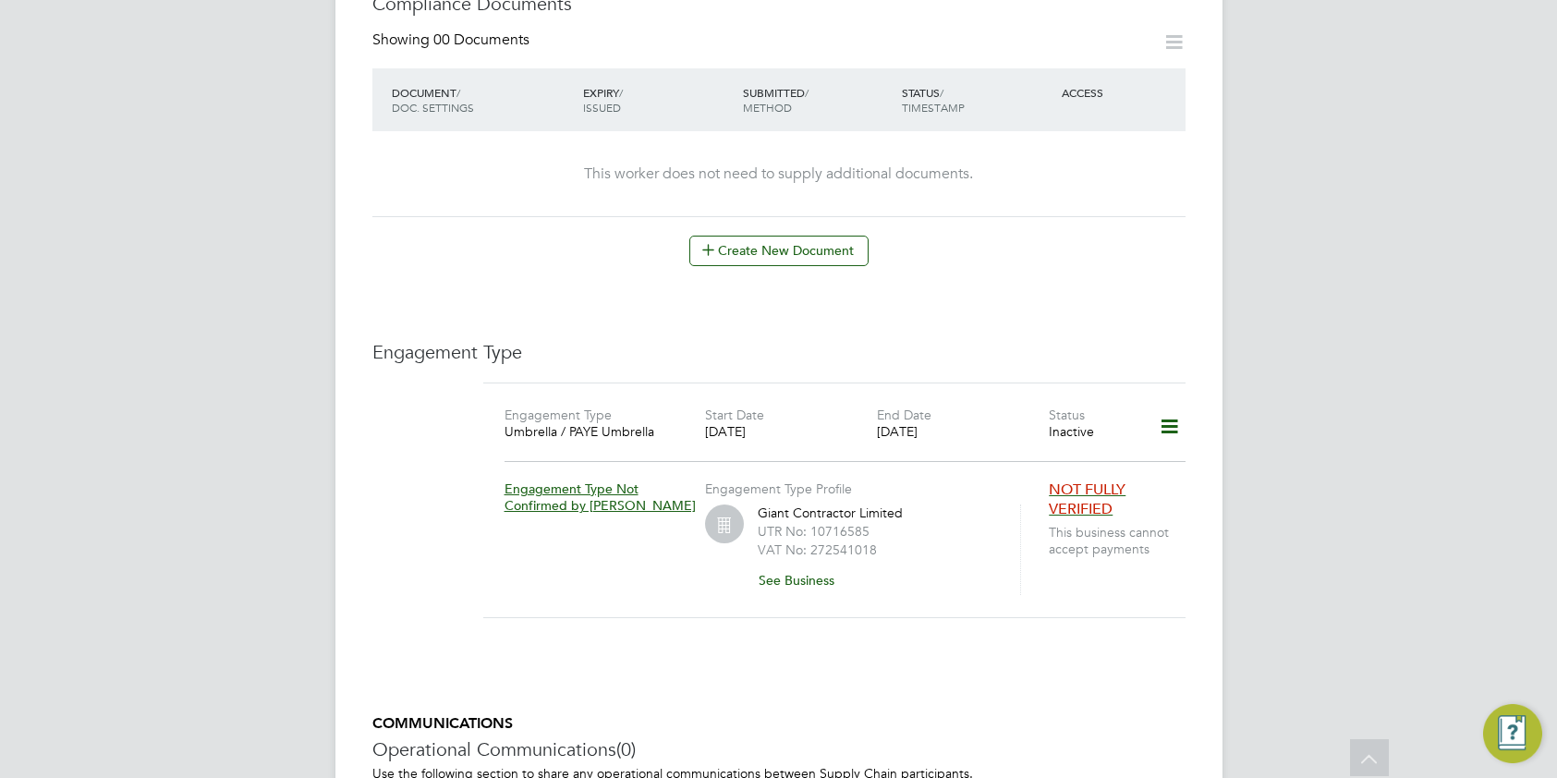
click at [1172, 406] on icon at bounding box center [1169, 427] width 32 height 43
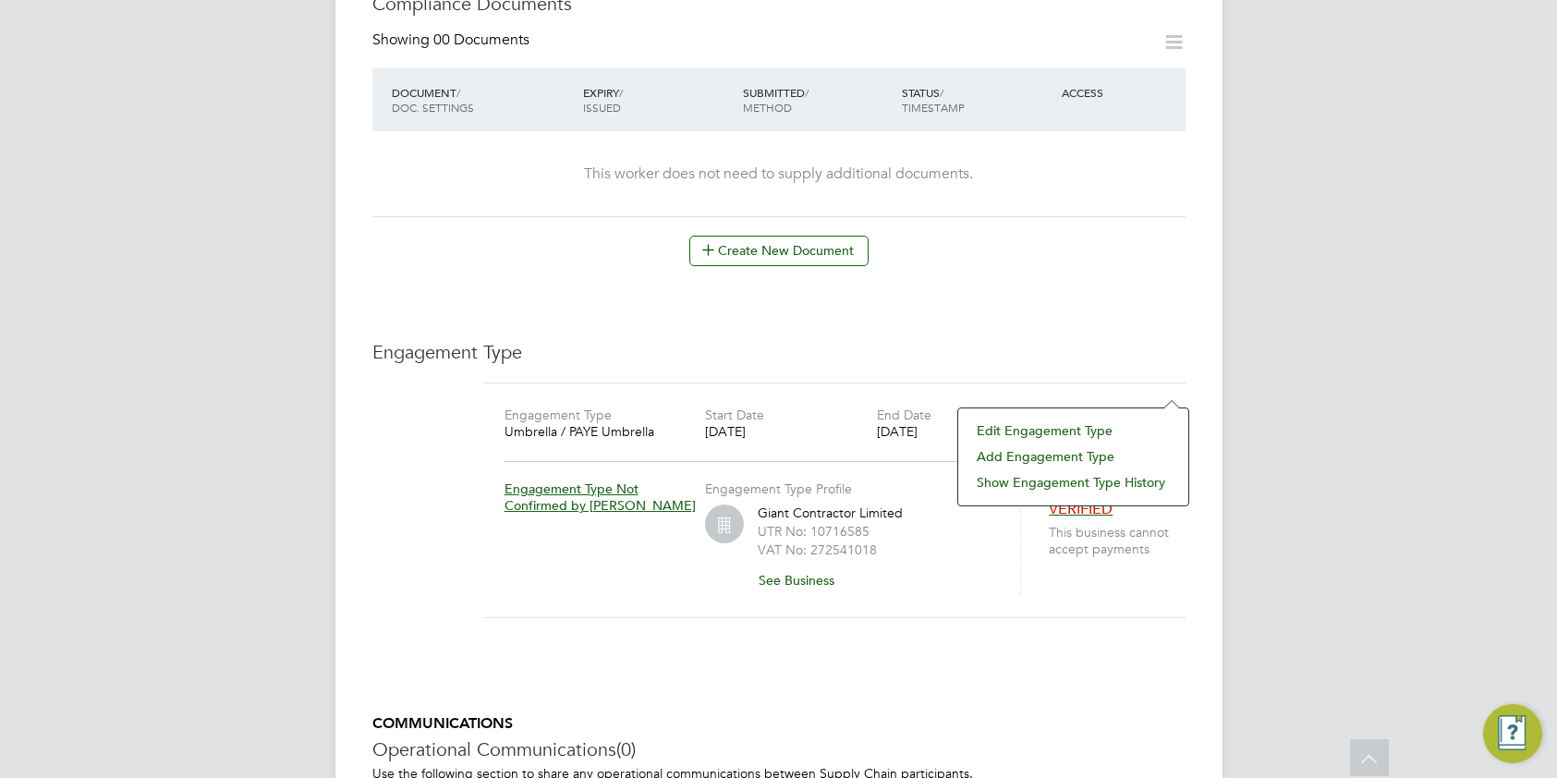
click at [1172, 406] on icon at bounding box center [1169, 427] width 32 height 43
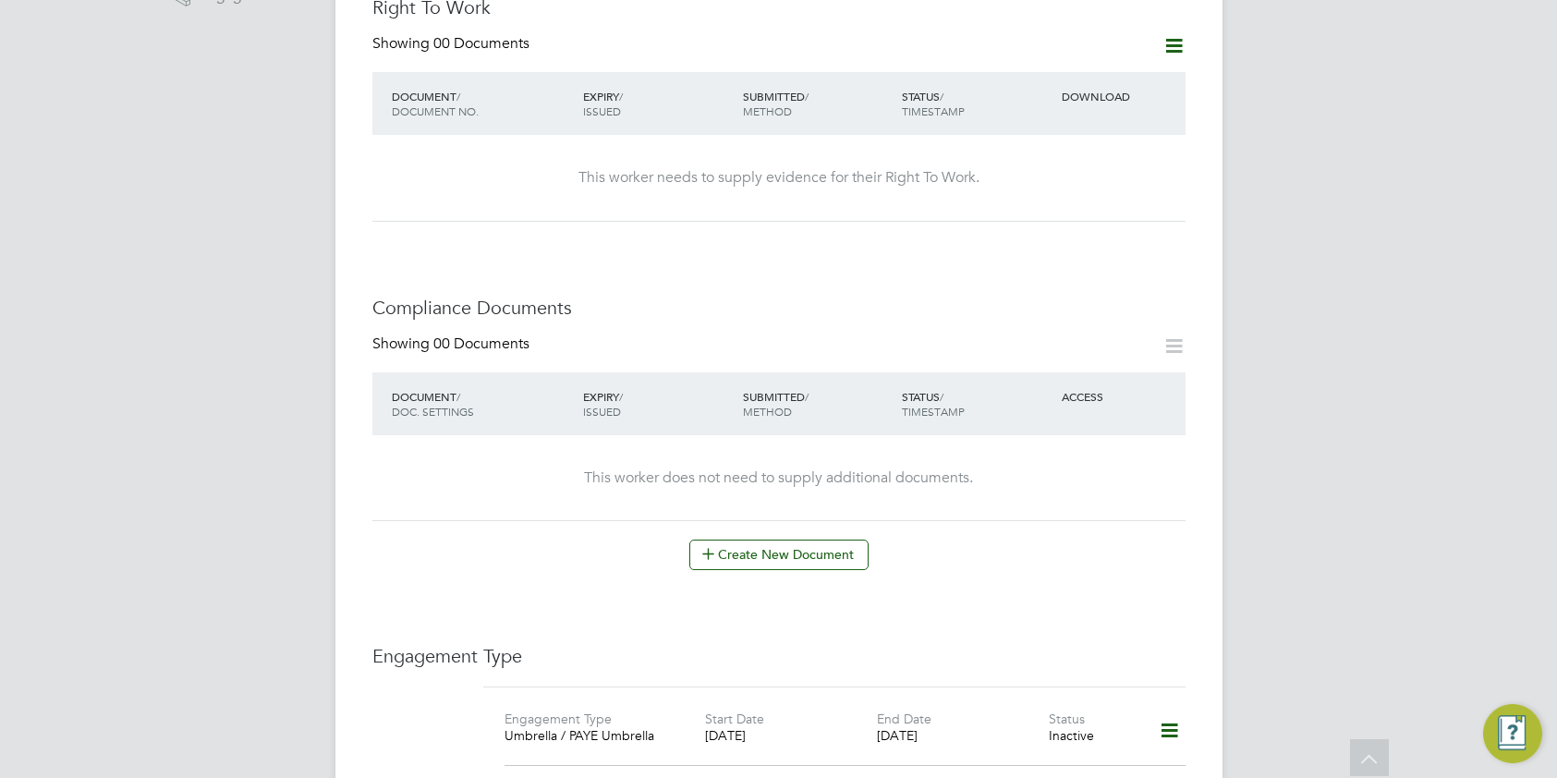
scroll to position [538, 0]
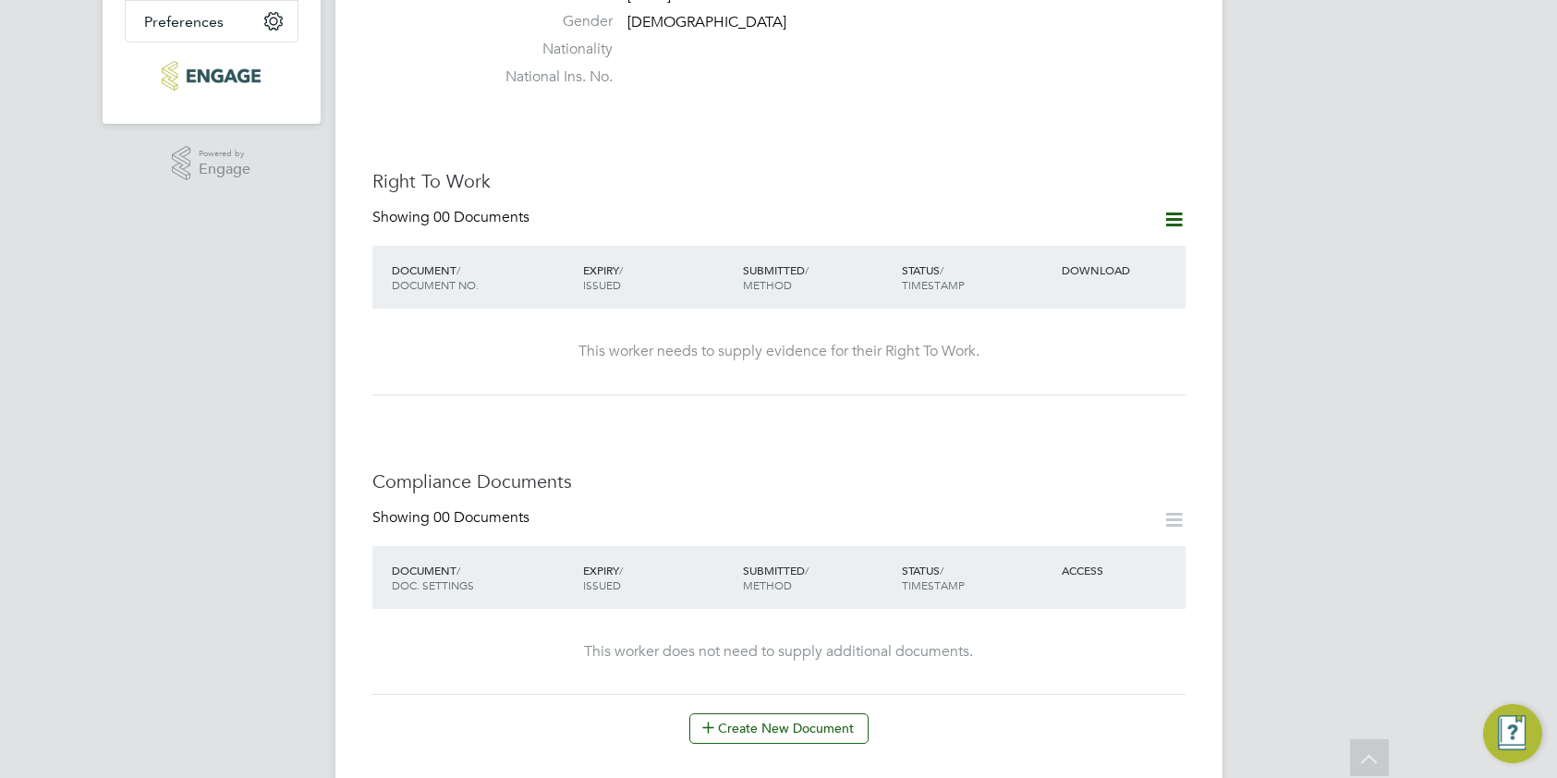
click at [1174, 208] on icon at bounding box center [1174, 219] width 23 height 23
click at [1120, 213] on li "Add Right To Work Document" at bounding box center [1070, 216] width 223 height 26
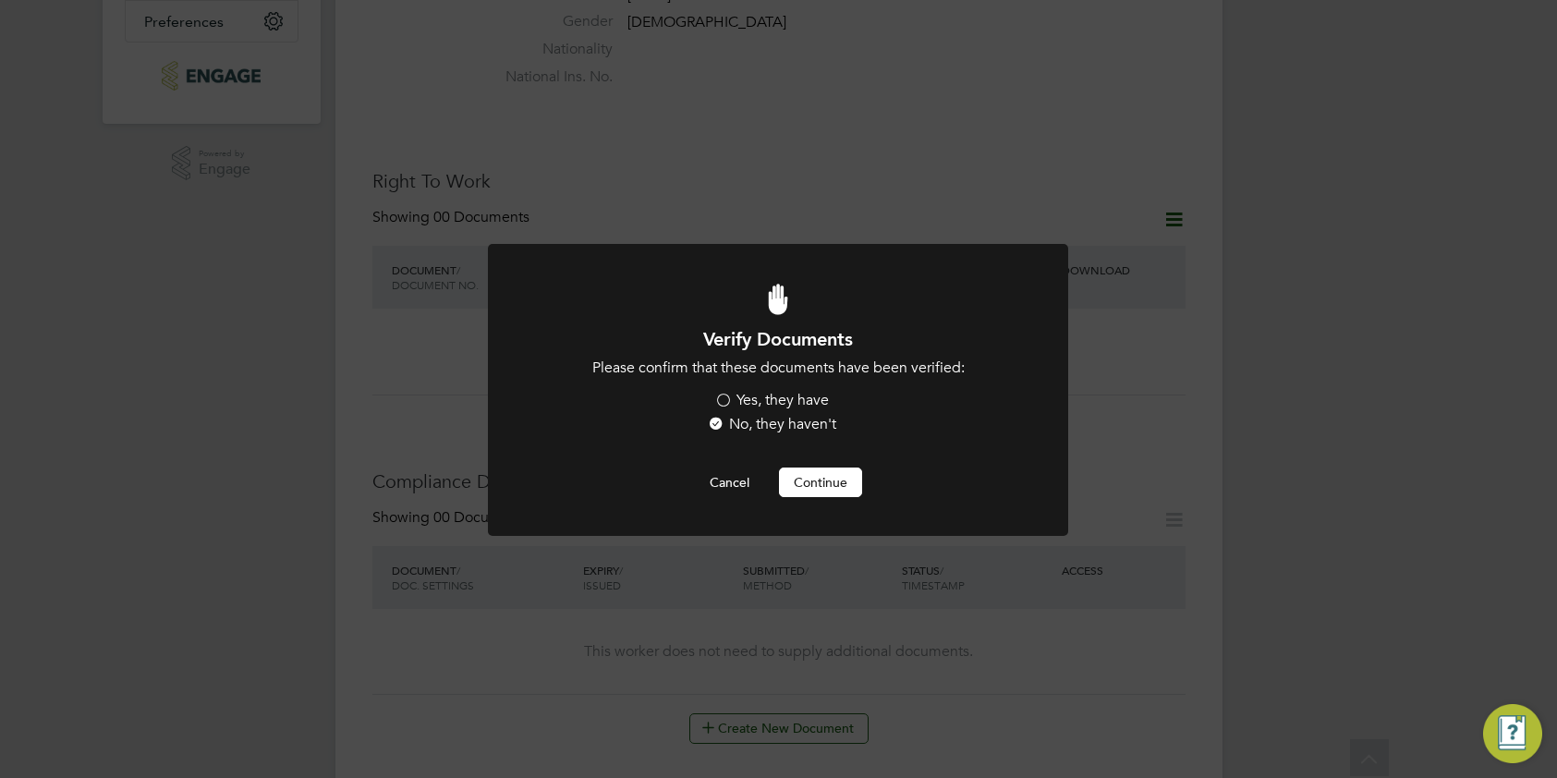
scroll to position [0, 0]
drag, startPoint x: 752, startPoint y: 401, endPoint x: 768, endPoint y: 427, distance: 30.3
click at [752, 401] on label "Yes, they have" at bounding box center [771, 400] width 115 height 19
click at [0, 0] on input "Yes, they have" at bounding box center [0, 0] width 0 height 0
click at [796, 474] on button "Continue" at bounding box center [820, 483] width 83 height 30
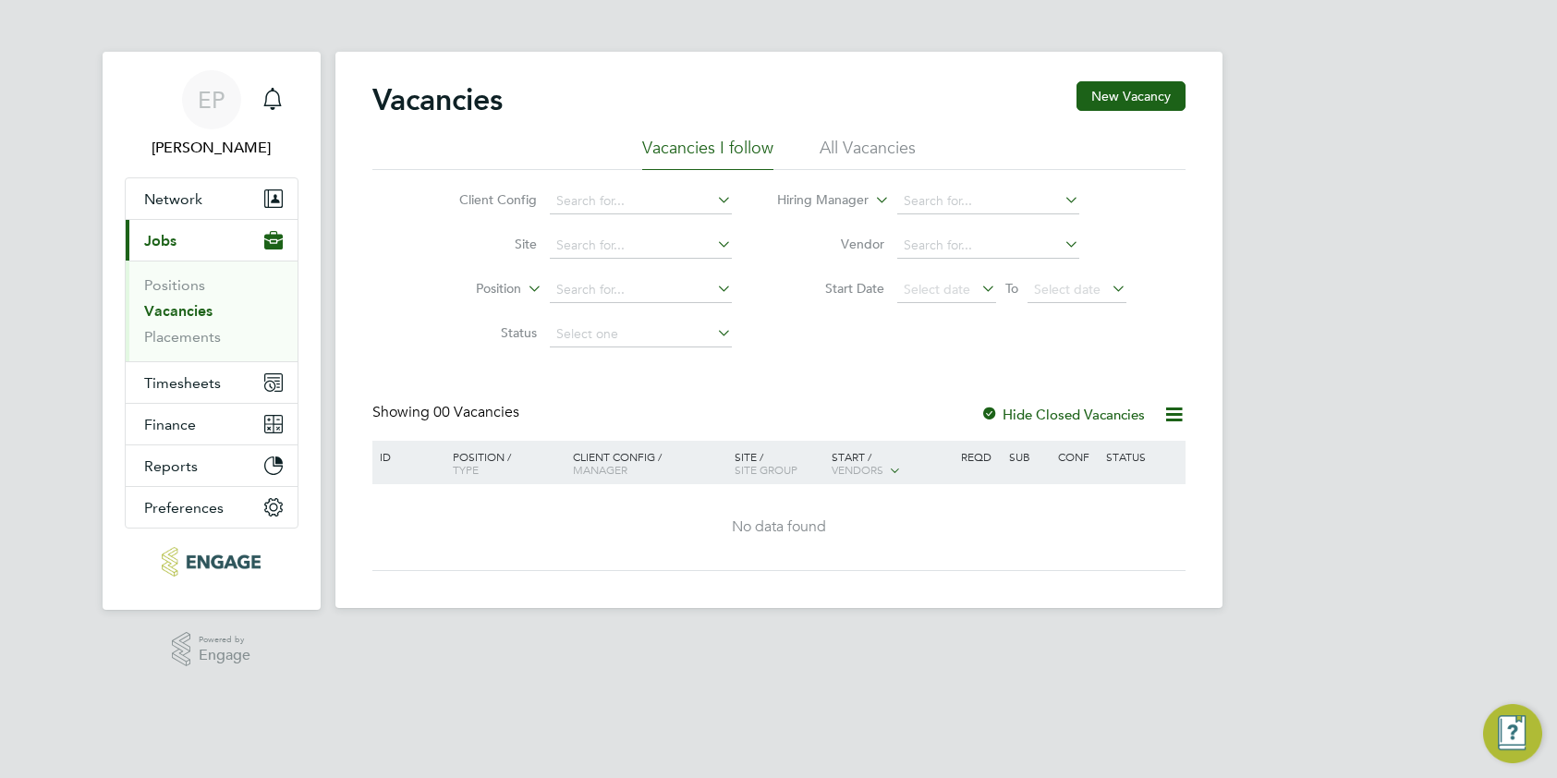
click at [869, 151] on li "All Vacancies" at bounding box center [868, 153] width 96 height 33
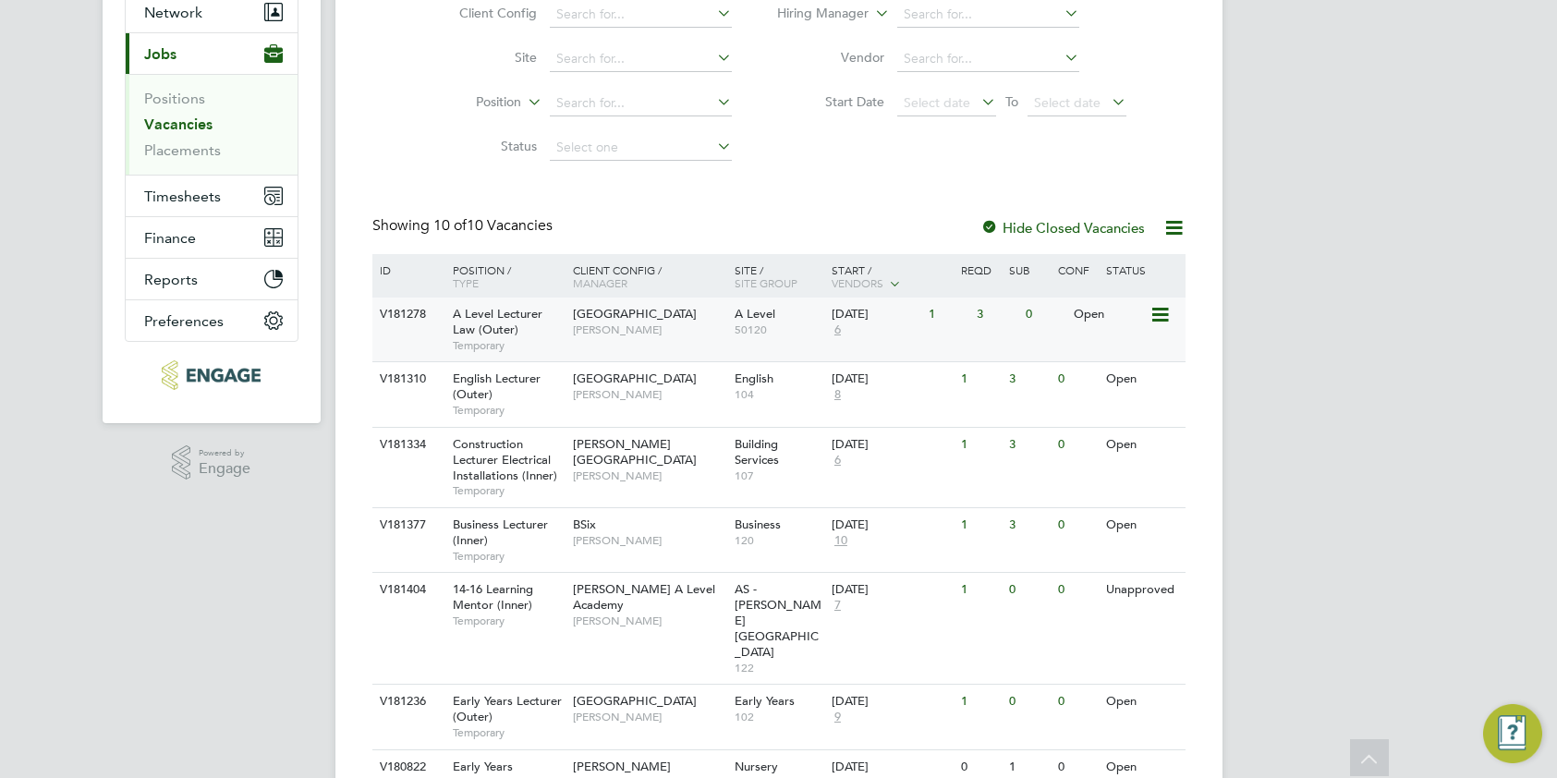
scroll to position [65, 0]
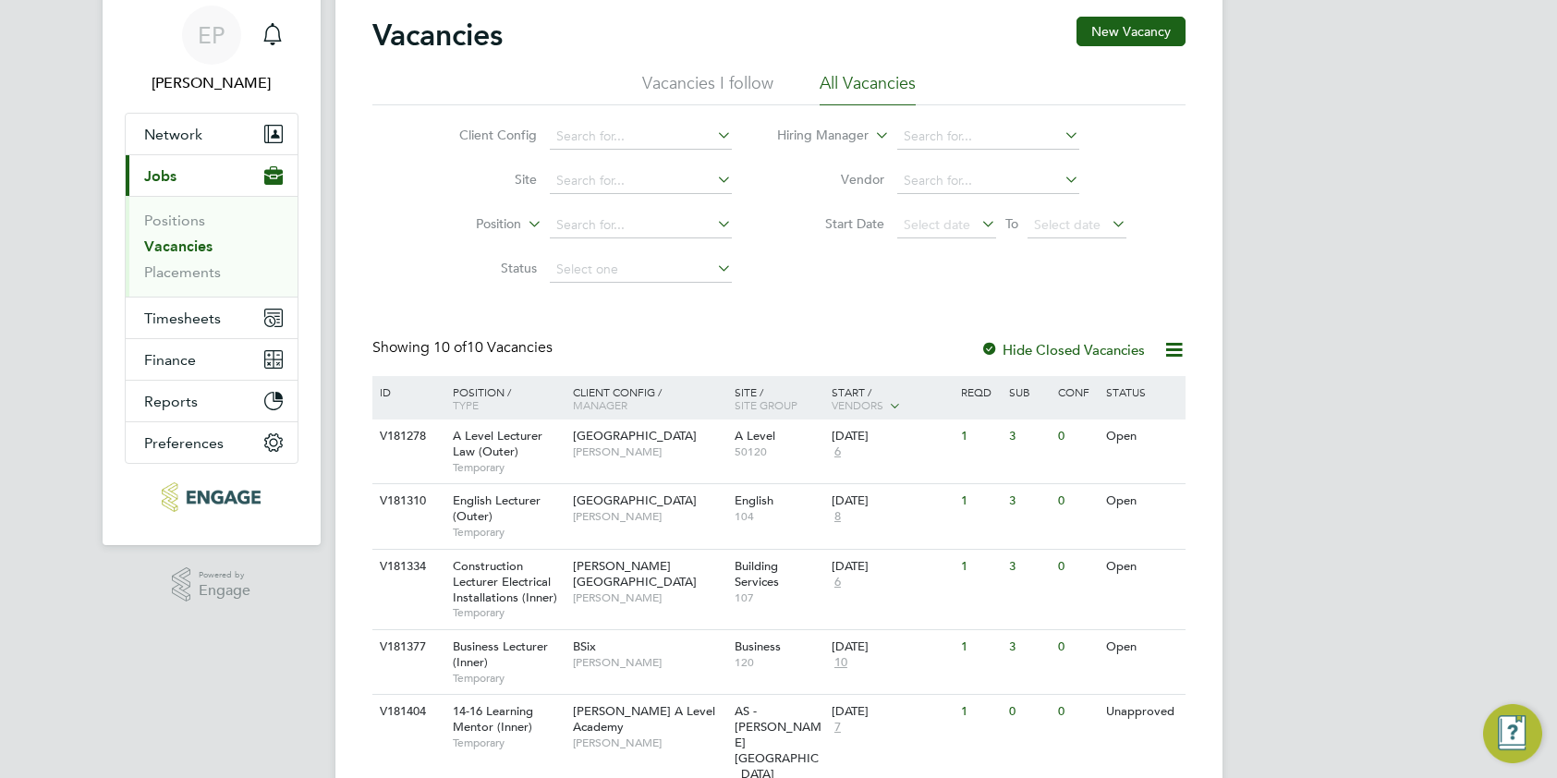
click at [1510, 728] on img "Engage Resource Center" at bounding box center [1512, 733] width 59 height 59
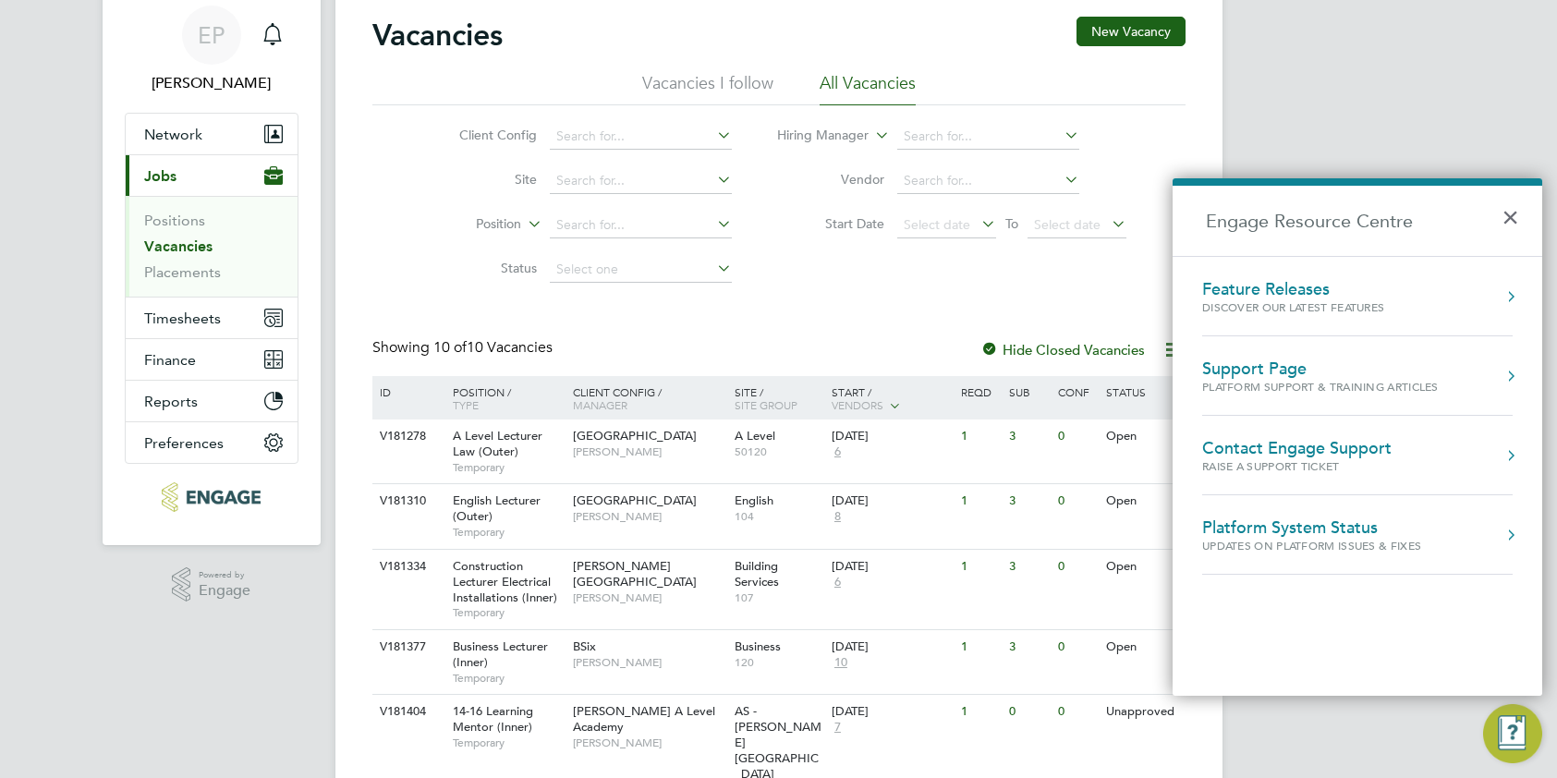
click at [1345, 384] on div "Platform Support & Training Articles" at bounding box center [1320, 387] width 237 height 16
